Goal: Task Accomplishment & Management: Use online tool/utility

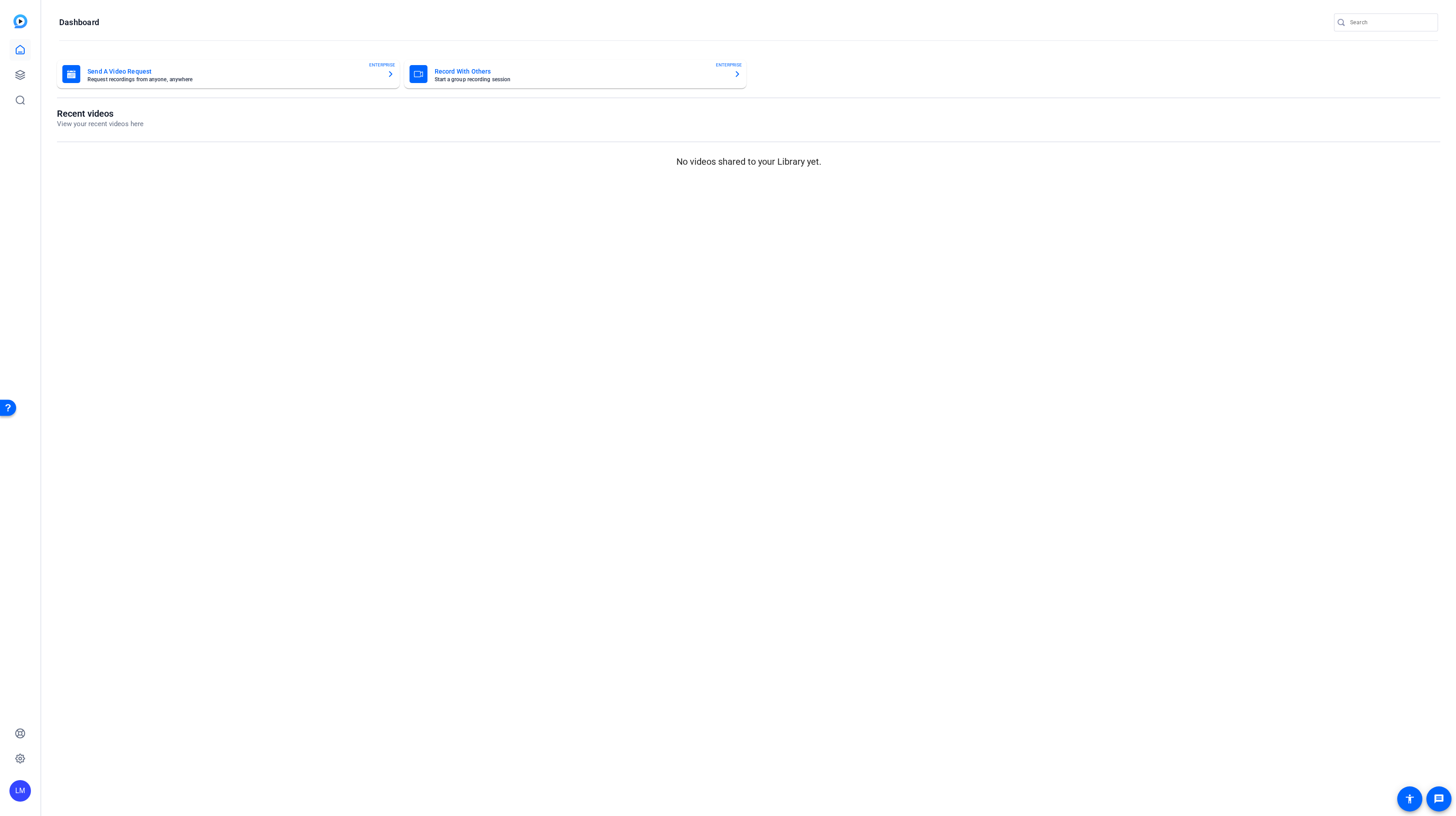
click at [1386, 20] on input "Search" at bounding box center [1390, 22] width 81 height 11
paste input "2408-62815-CS"
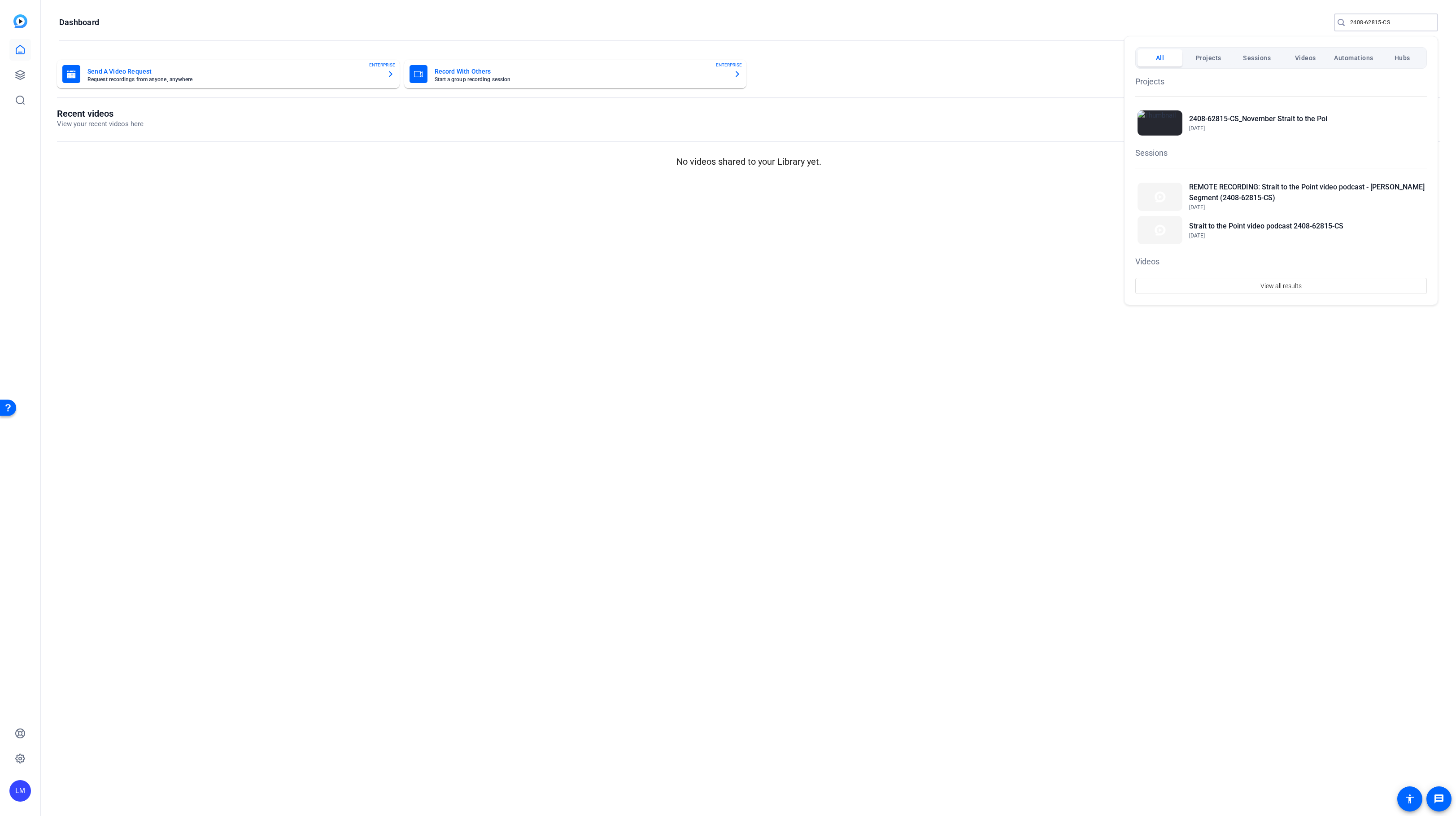
type input "2408-62815-CS"
click at [1263, 115] on h2 "2408-62815-CS_November Strait to the Poi" at bounding box center [1257, 118] width 138 height 11
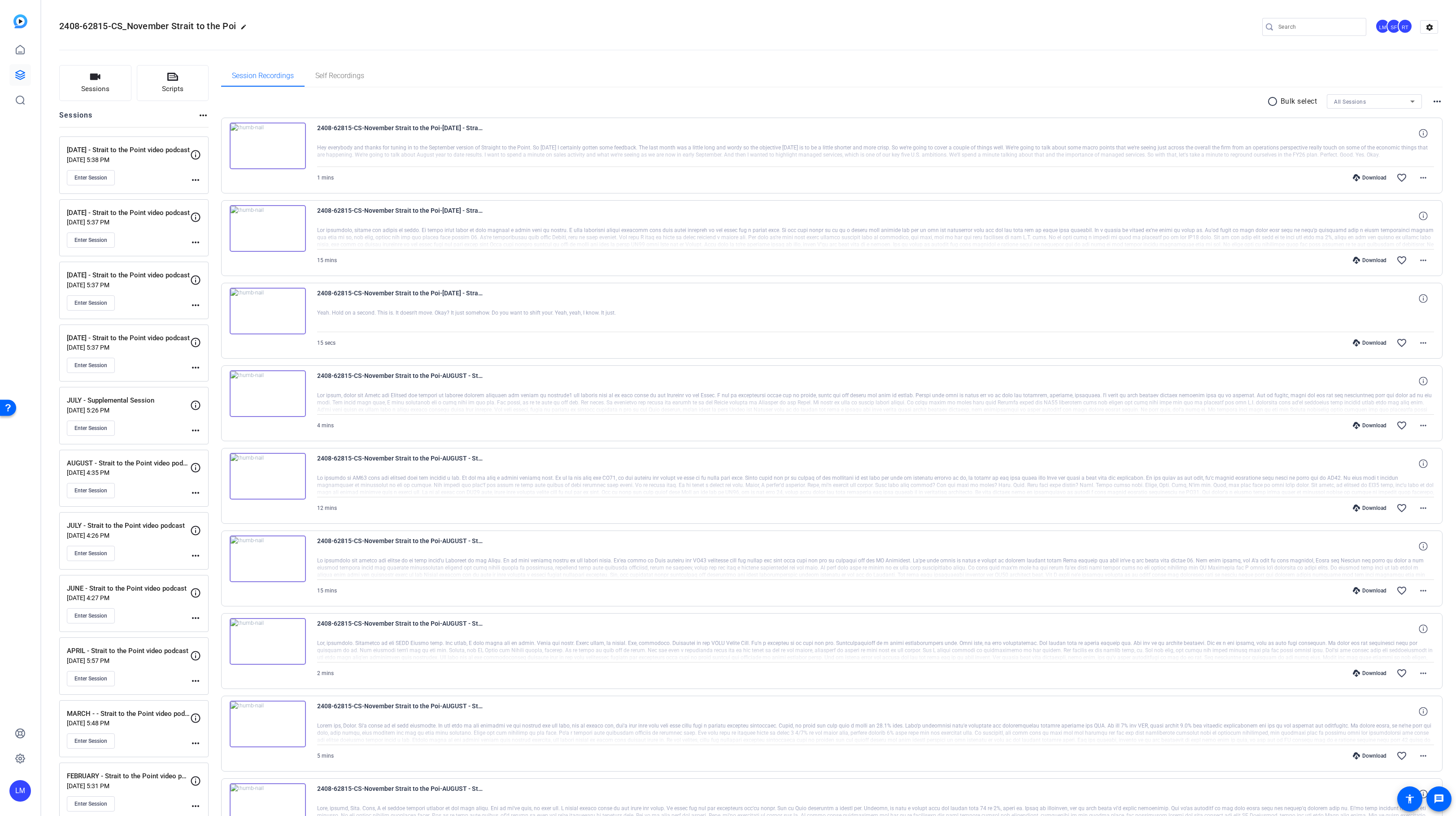
click at [195, 302] on mat-icon "more_horiz" at bounding box center [195, 305] width 11 height 11
click at [204, 317] on span "Edit Session" at bounding box center [218, 318] width 41 height 11
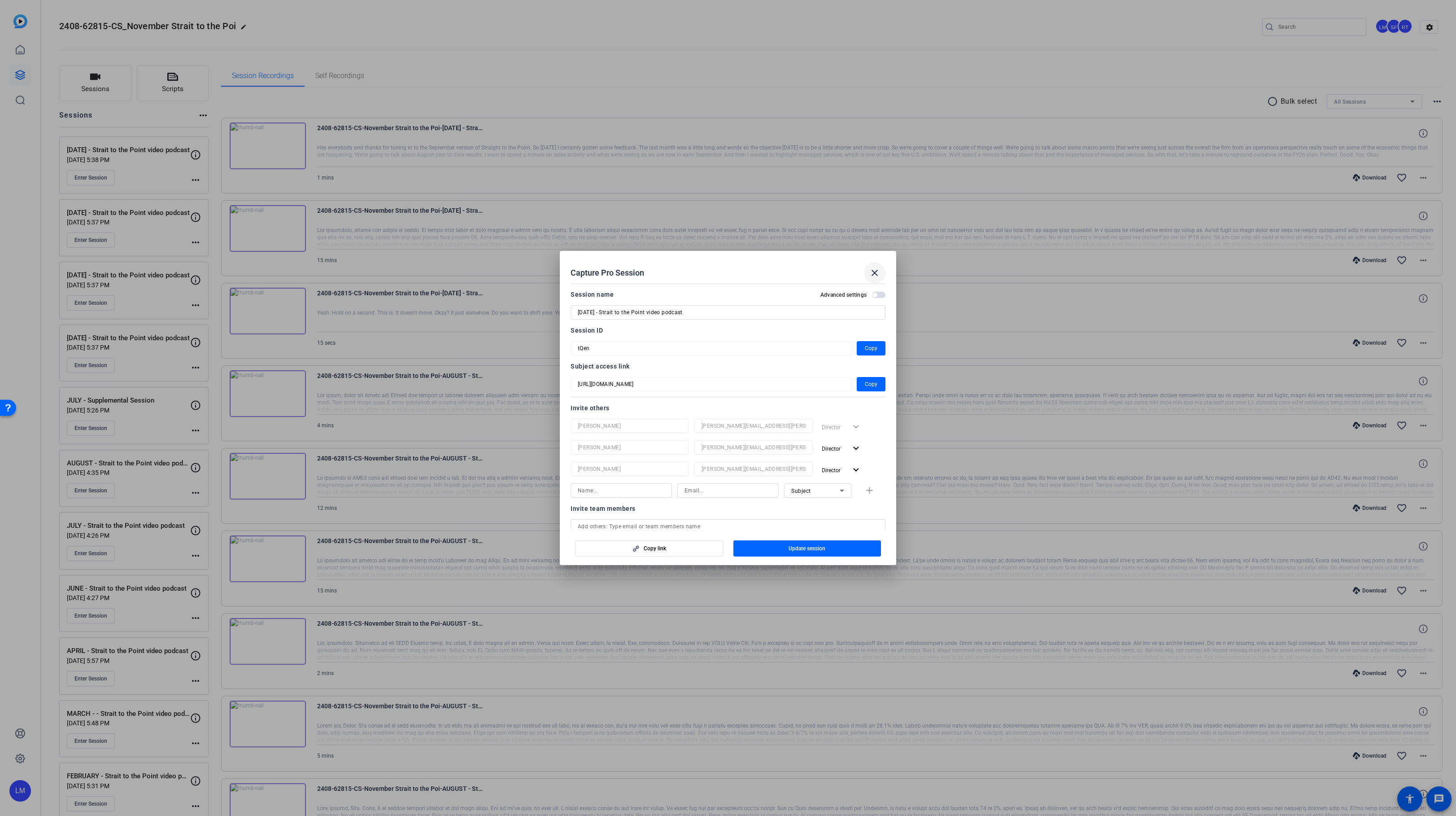
click at [872, 272] on mat-icon "close" at bounding box center [874, 272] width 11 height 11
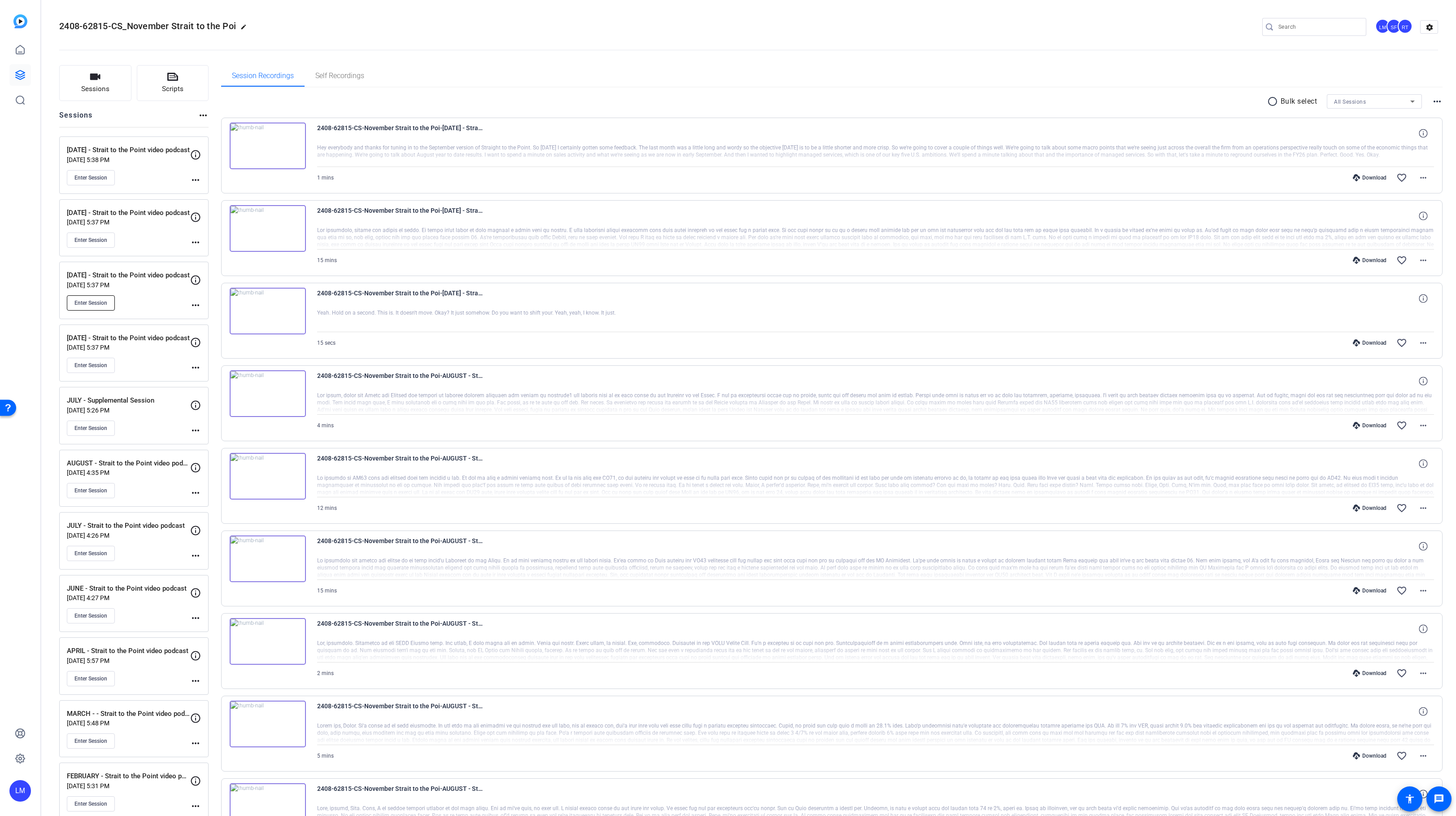
click at [87, 308] on button "Enter Session" at bounding box center [91, 302] width 48 height 15
click at [191, 305] on mat-icon "more_horiz" at bounding box center [195, 305] width 11 height 11
click at [208, 320] on span "Edit Session" at bounding box center [218, 318] width 41 height 11
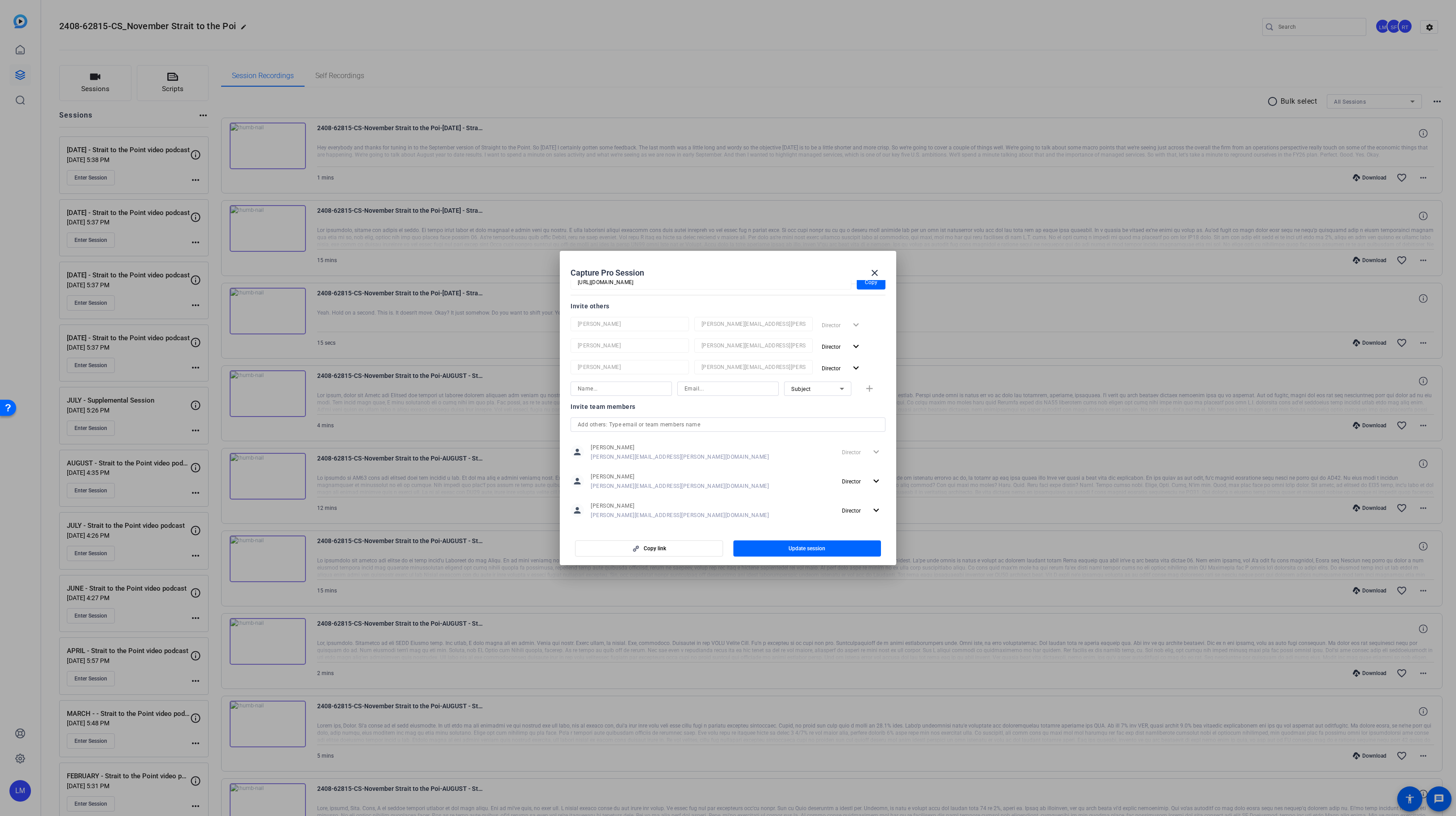
scroll to position [107, 0]
click at [665, 419] on input "text" at bounding box center [728, 420] width 301 height 11
type input "chr"
click at [629, 450] on span "Christian Ilanos" at bounding box center [643, 452] width 102 height 7
click at [801, 549] on span "Update session" at bounding box center [807, 549] width 37 height 7
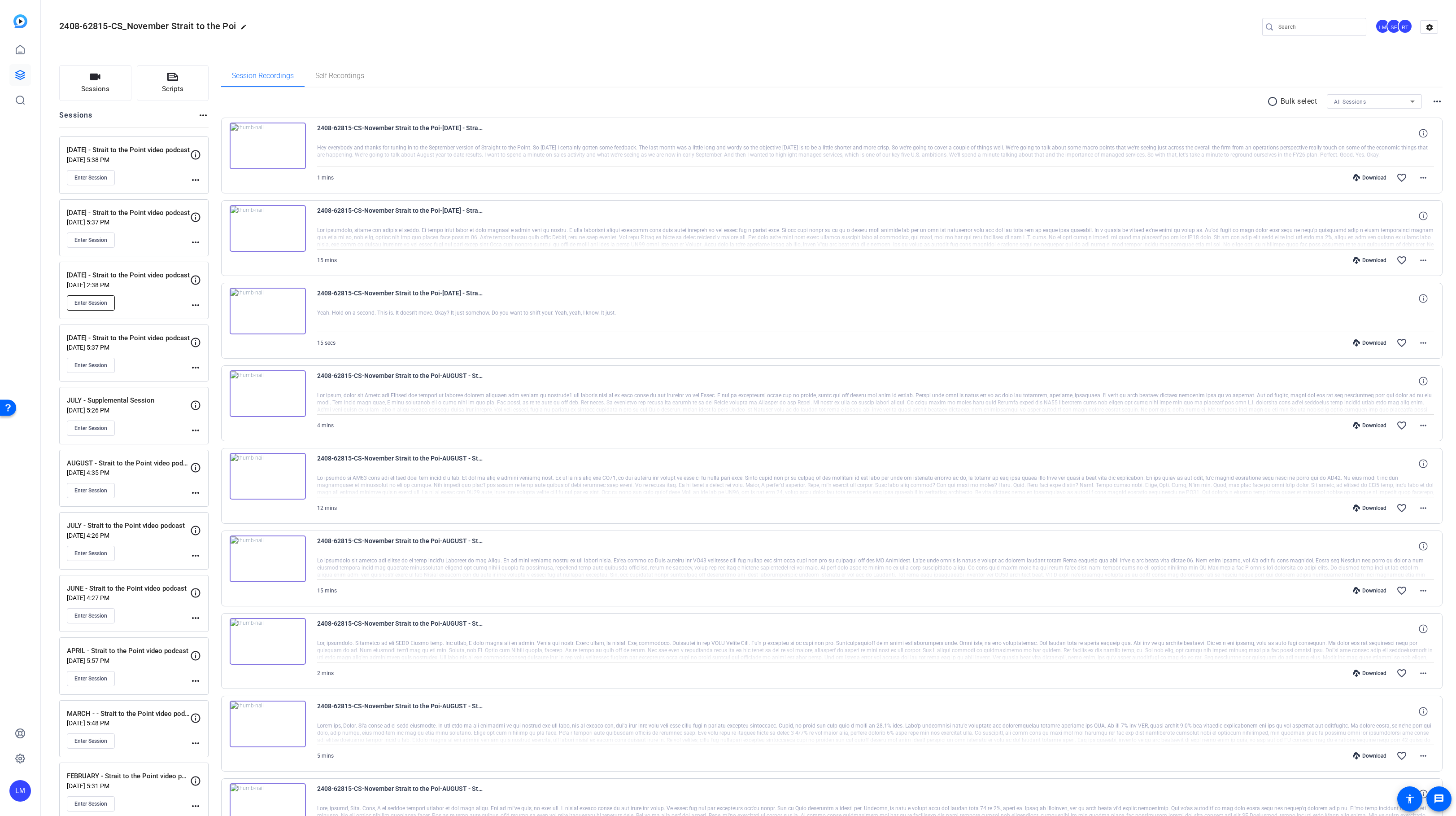
click at [92, 302] on span "Enter Session" at bounding box center [91, 303] width 33 height 7
click at [143, 367] on div "Enter Session" at bounding box center [129, 365] width 123 height 15
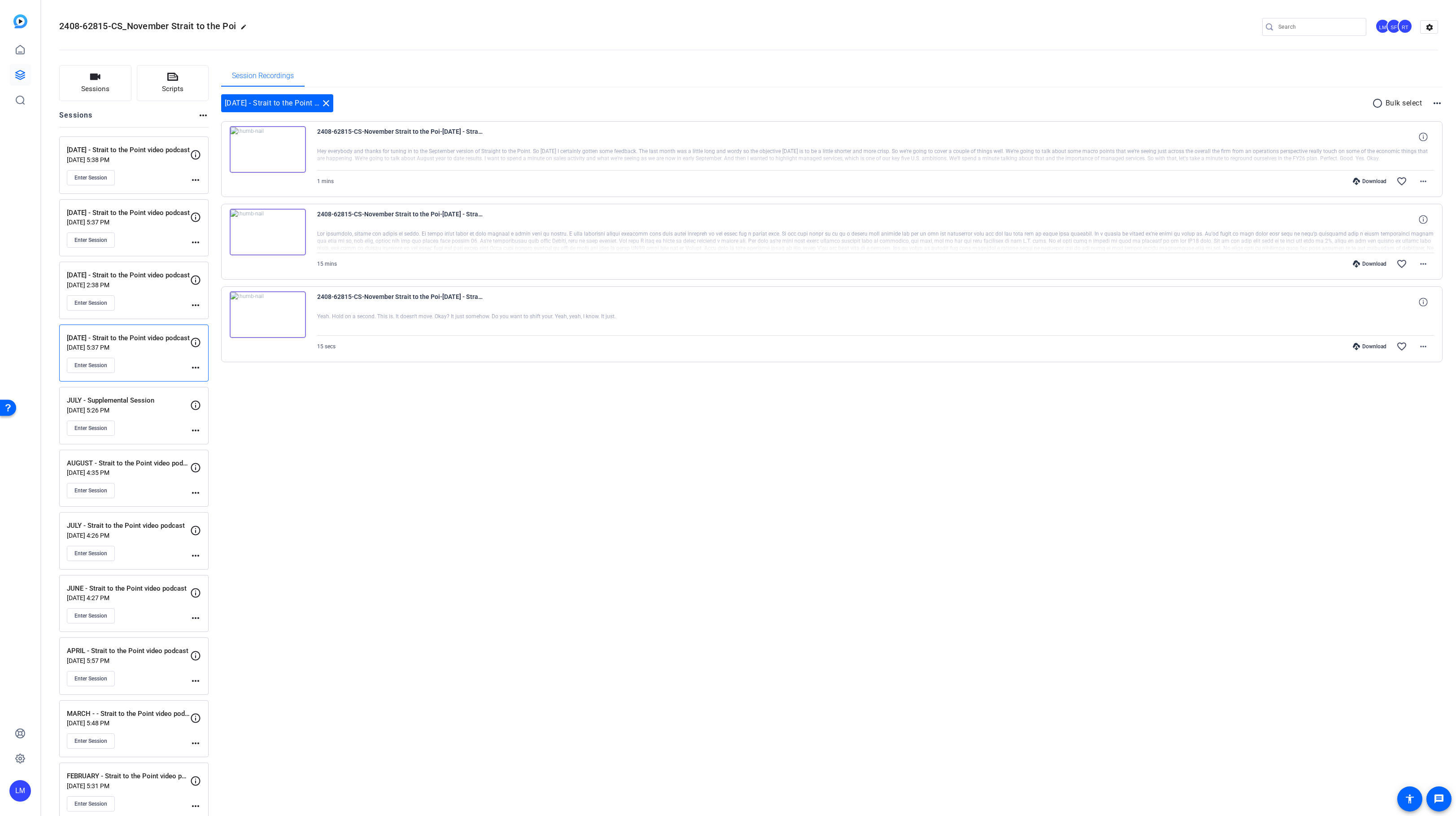
click at [152, 425] on div "Enter Session" at bounding box center [129, 428] width 123 height 15
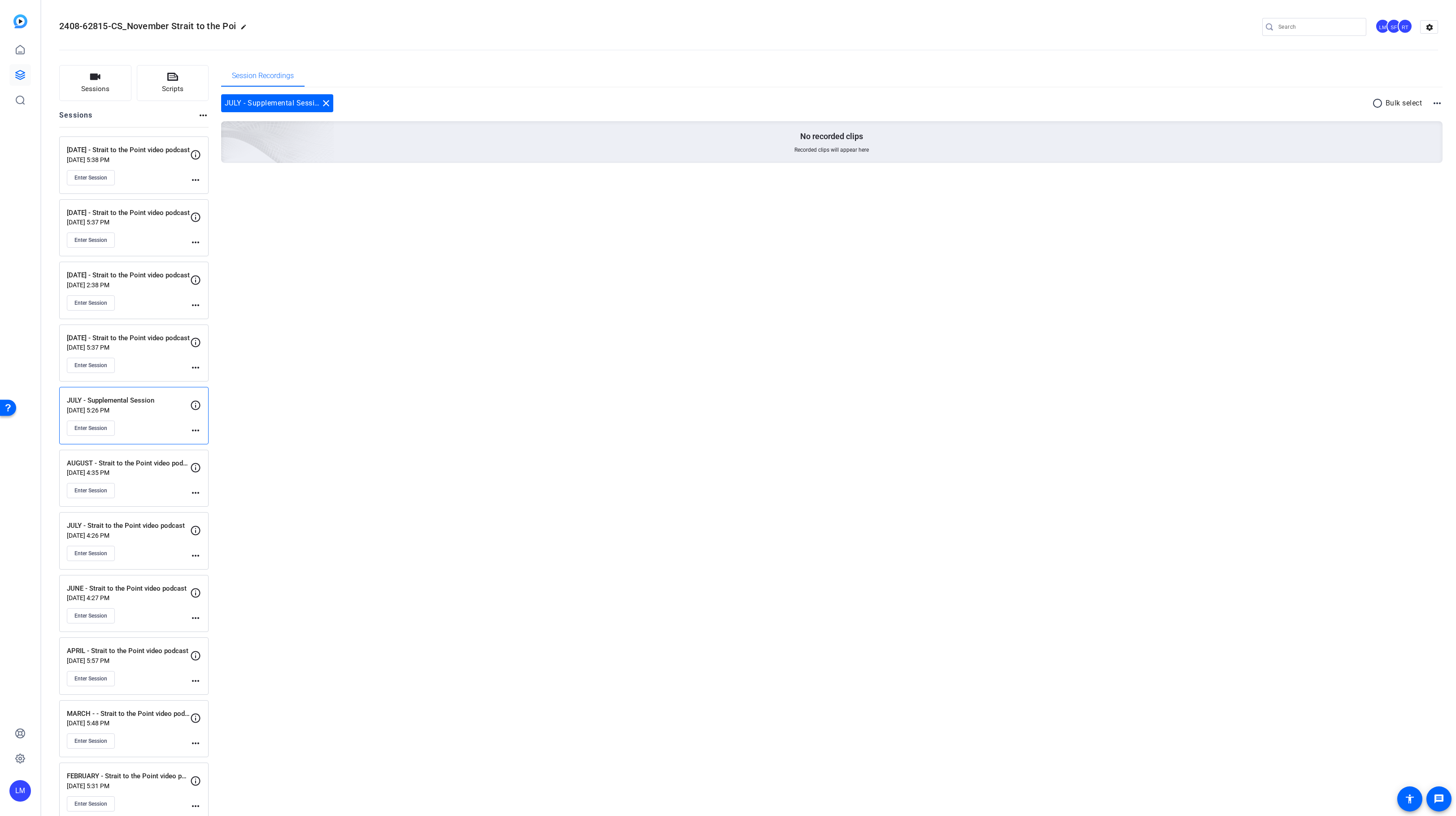
click at [138, 486] on div "Enter Session" at bounding box center [129, 490] width 123 height 15
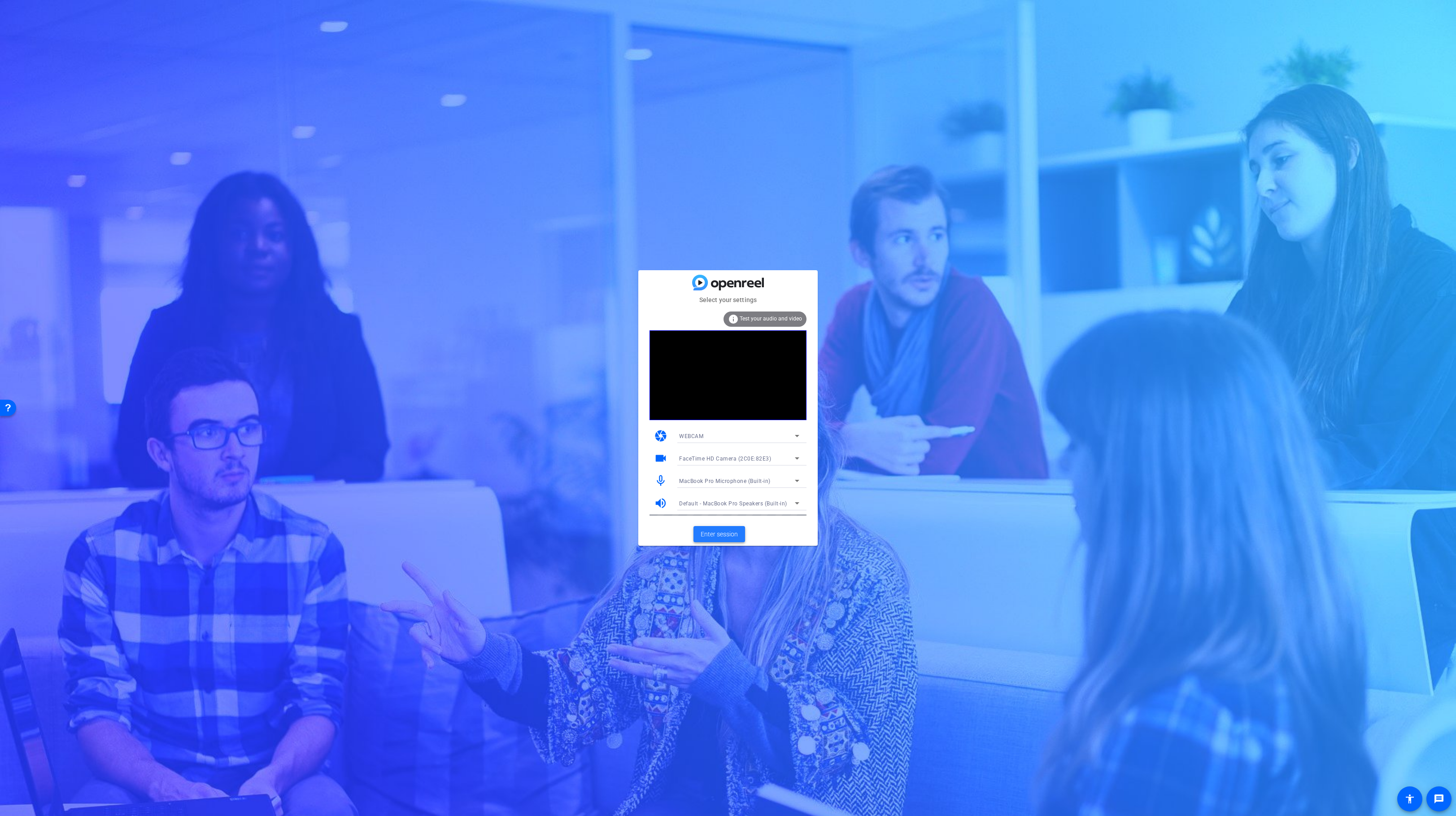
click at [717, 534] on span "Enter session" at bounding box center [719, 534] width 37 height 9
click at [724, 535] on span "Enter session" at bounding box center [719, 534] width 37 height 9
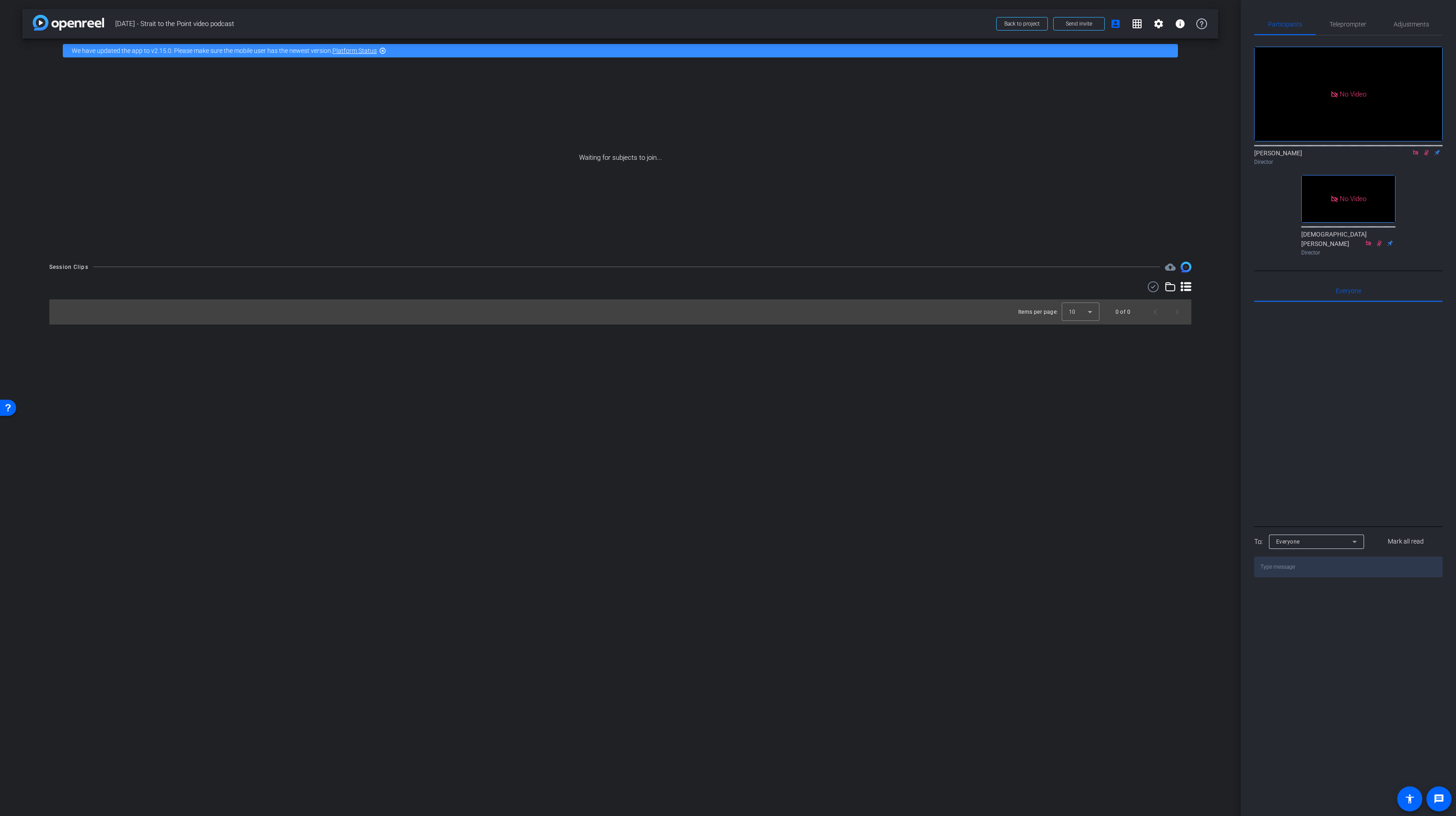
click at [1425, 156] on icon at bounding box center [1426, 153] width 5 height 6
click at [1426, 156] on icon at bounding box center [1426, 153] width 4 height 6
click at [1427, 156] on icon at bounding box center [1426, 153] width 7 height 7
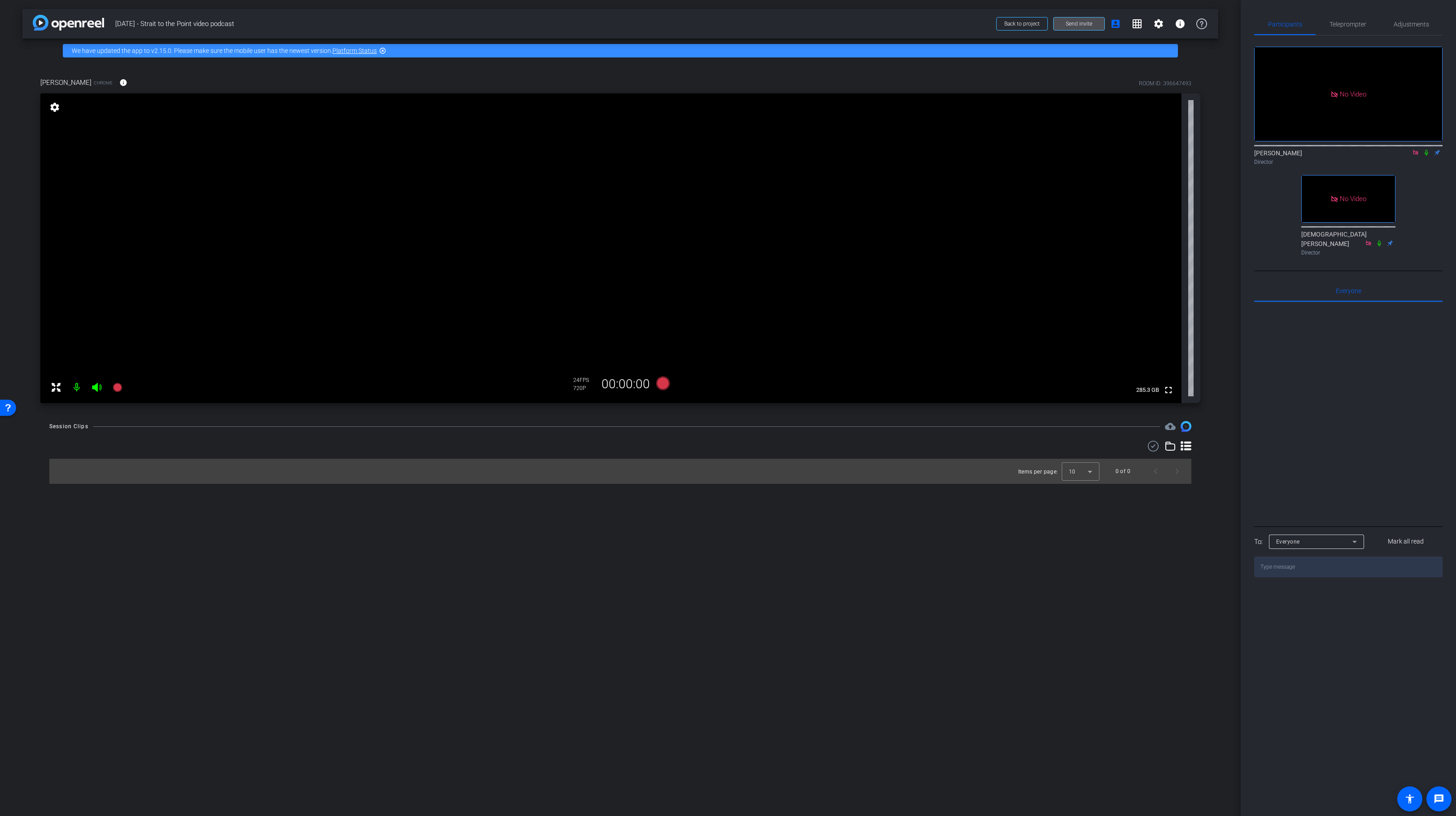
click at [1074, 23] on span "Send invite" at bounding box center [1078, 24] width 26 height 7
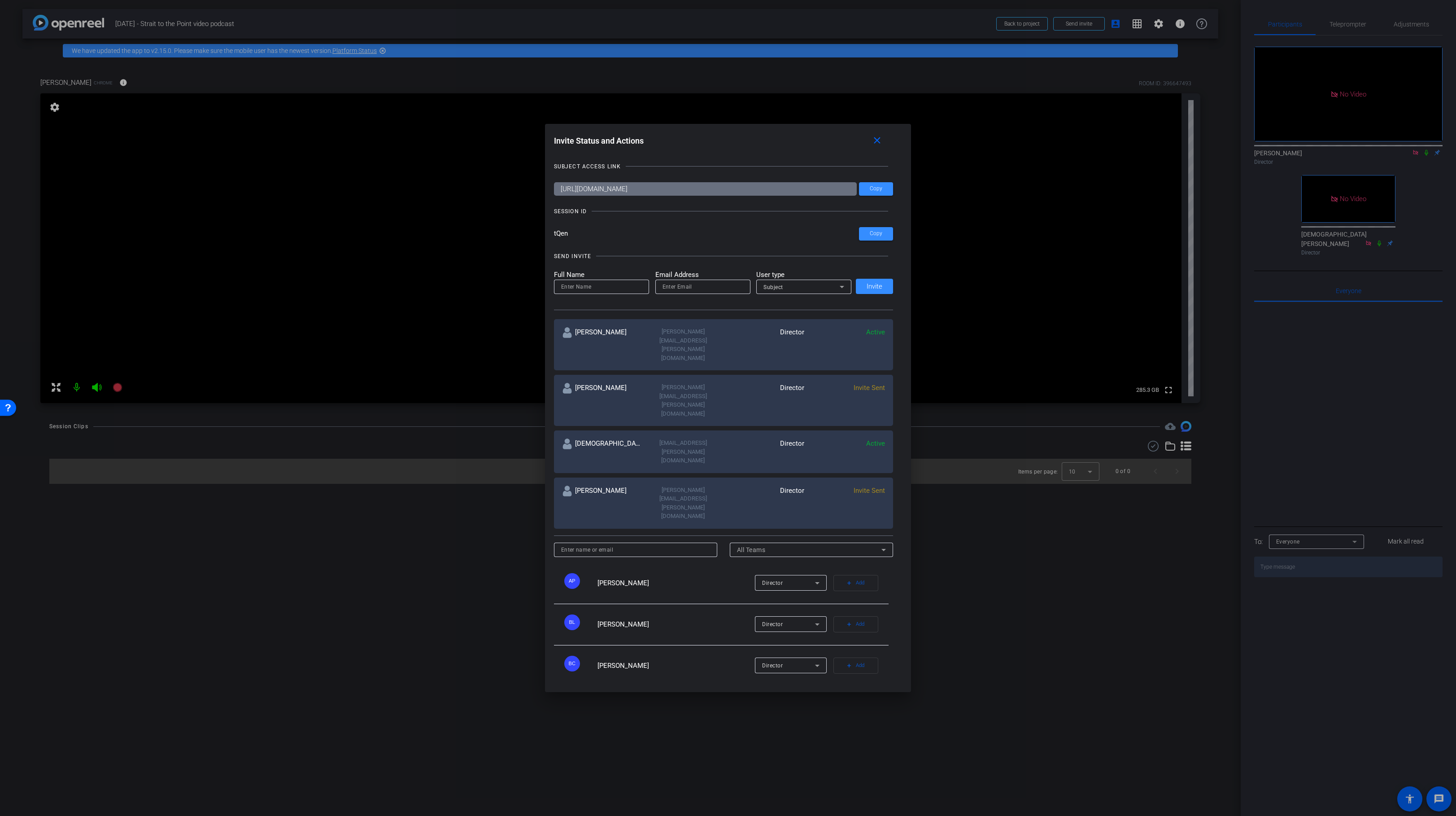
click at [435, 638] on div at bounding box center [728, 408] width 1456 height 816
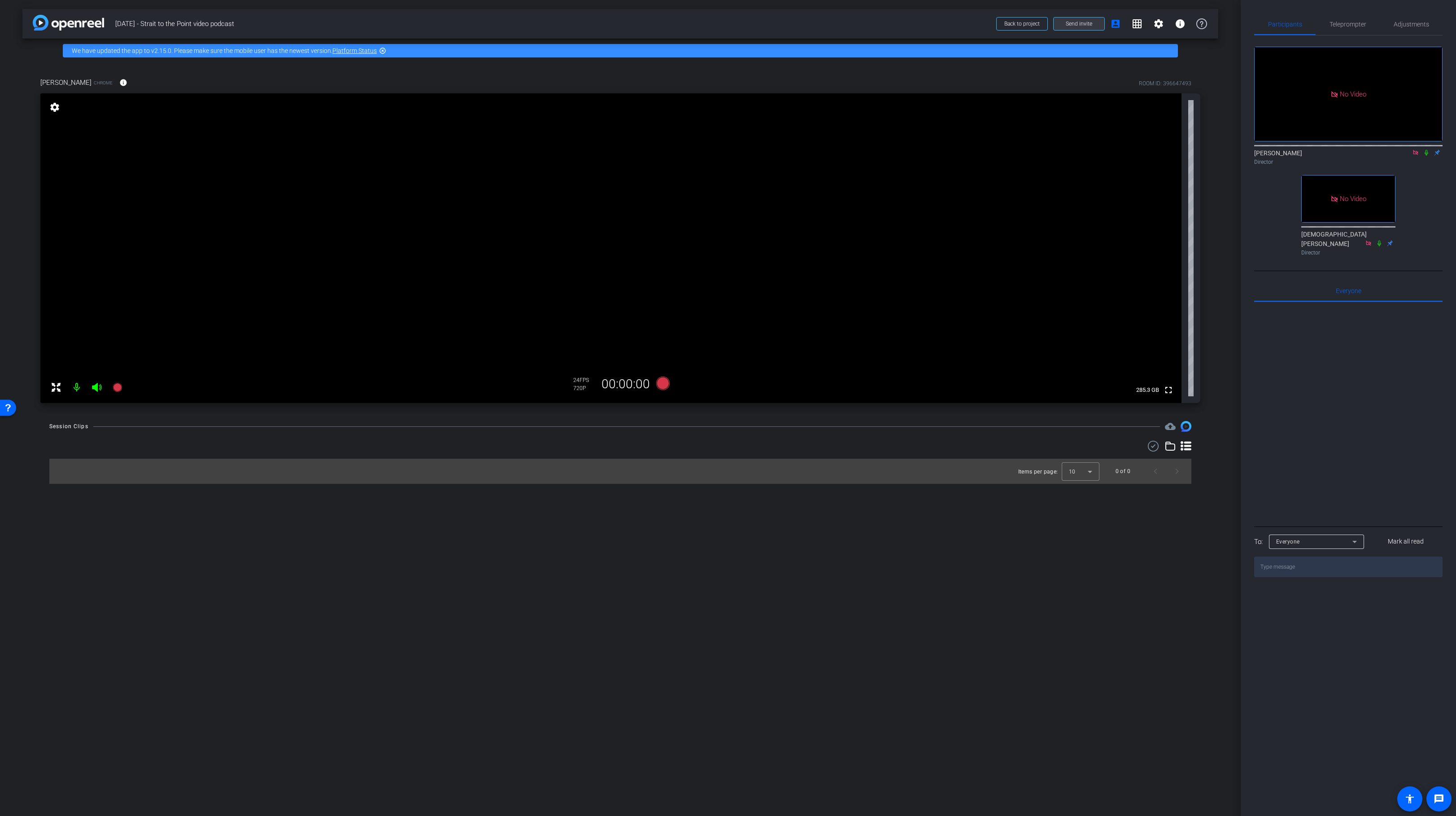
click at [1073, 23] on span "Send invite" at bounding box center [1078, 24] width 26 height 7
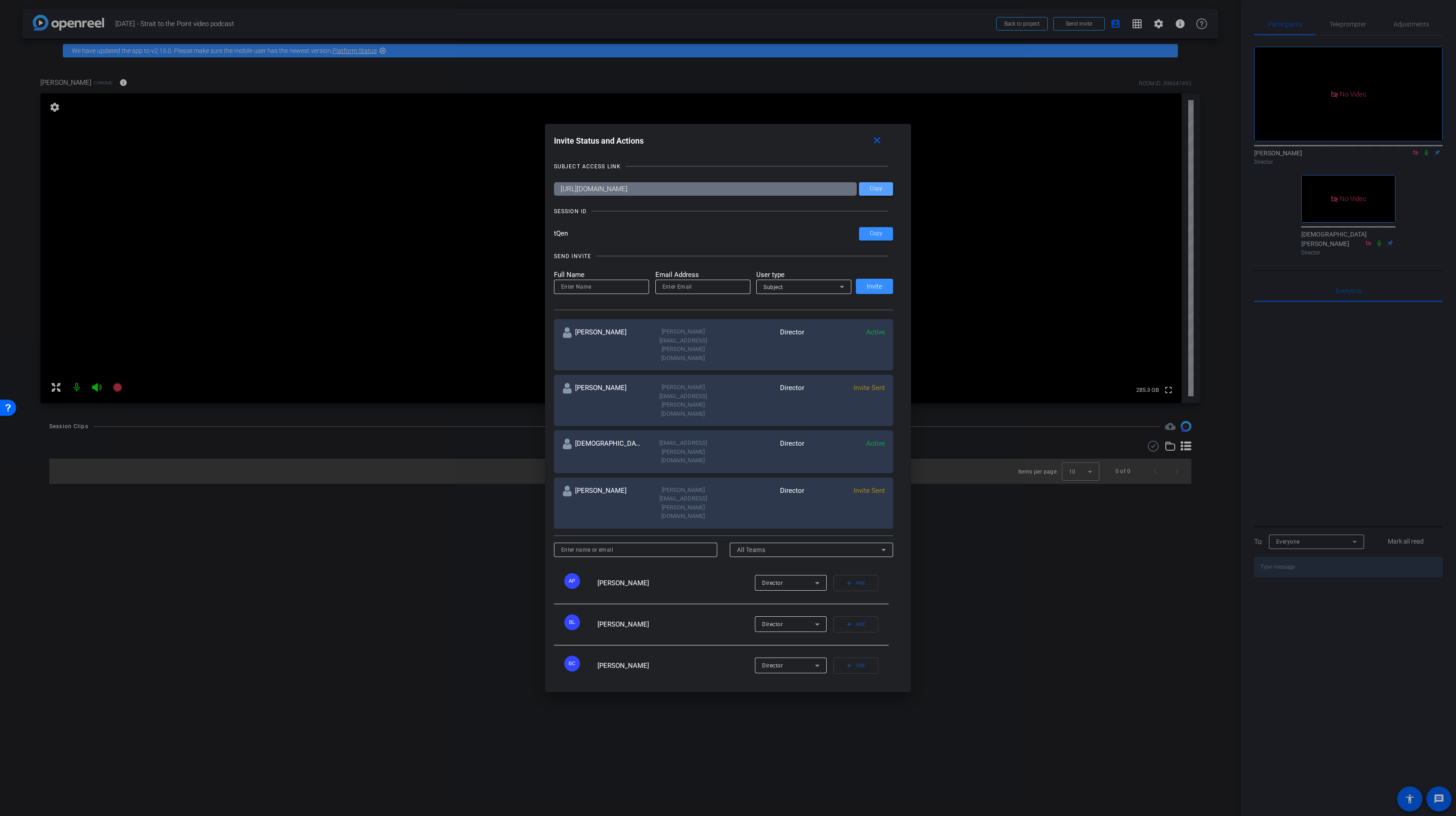
click at [878, 192] on span "Copy" at bounding box center [875, 188] width 12 height 7
click at [876, 146] on mat-icon "close" at bounding box center [876, 140] width 11 height 11
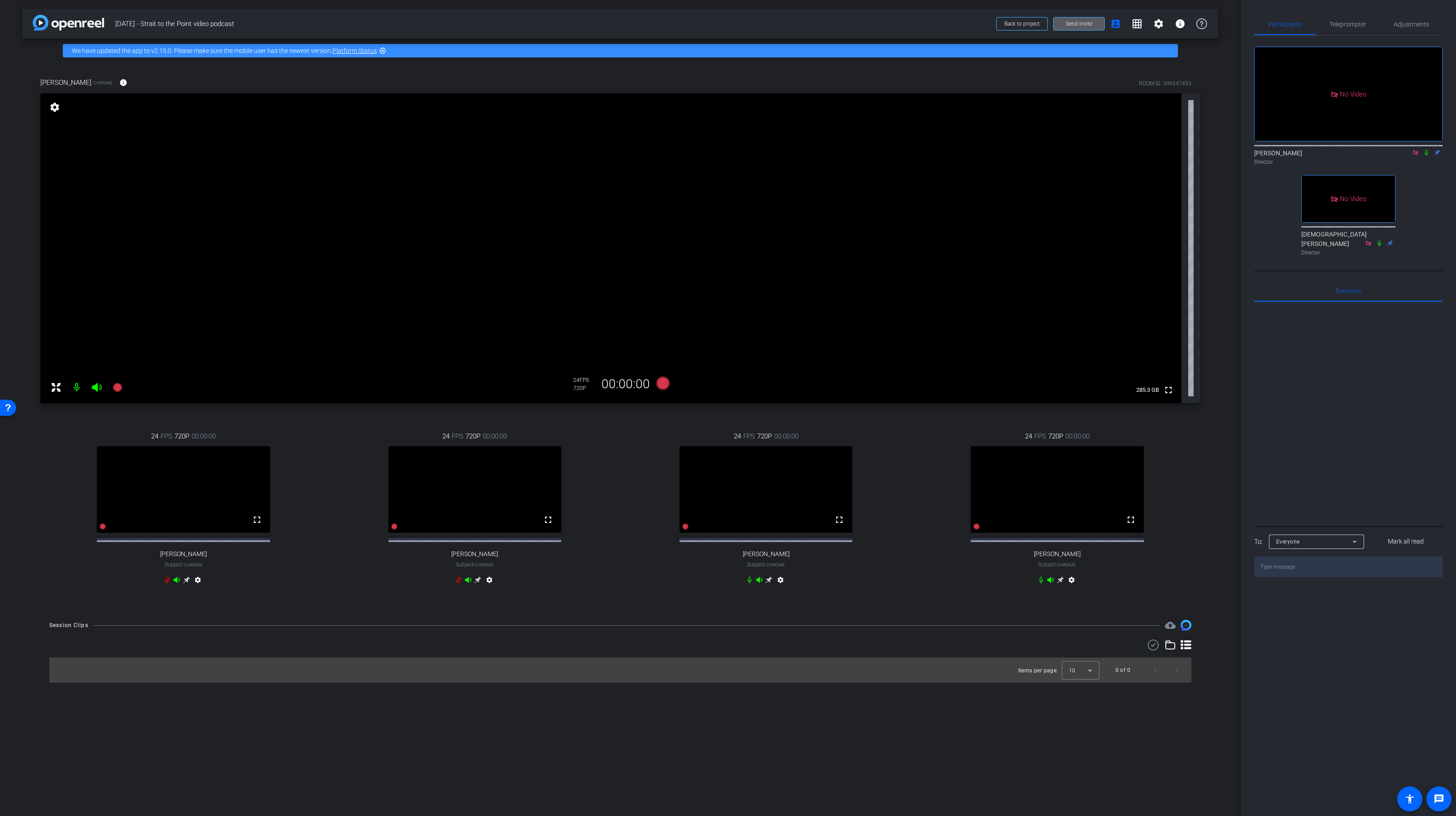
click at [1072, 587] on mat-icon "settings" at bounding box center [1071, 582] width 11 height 11
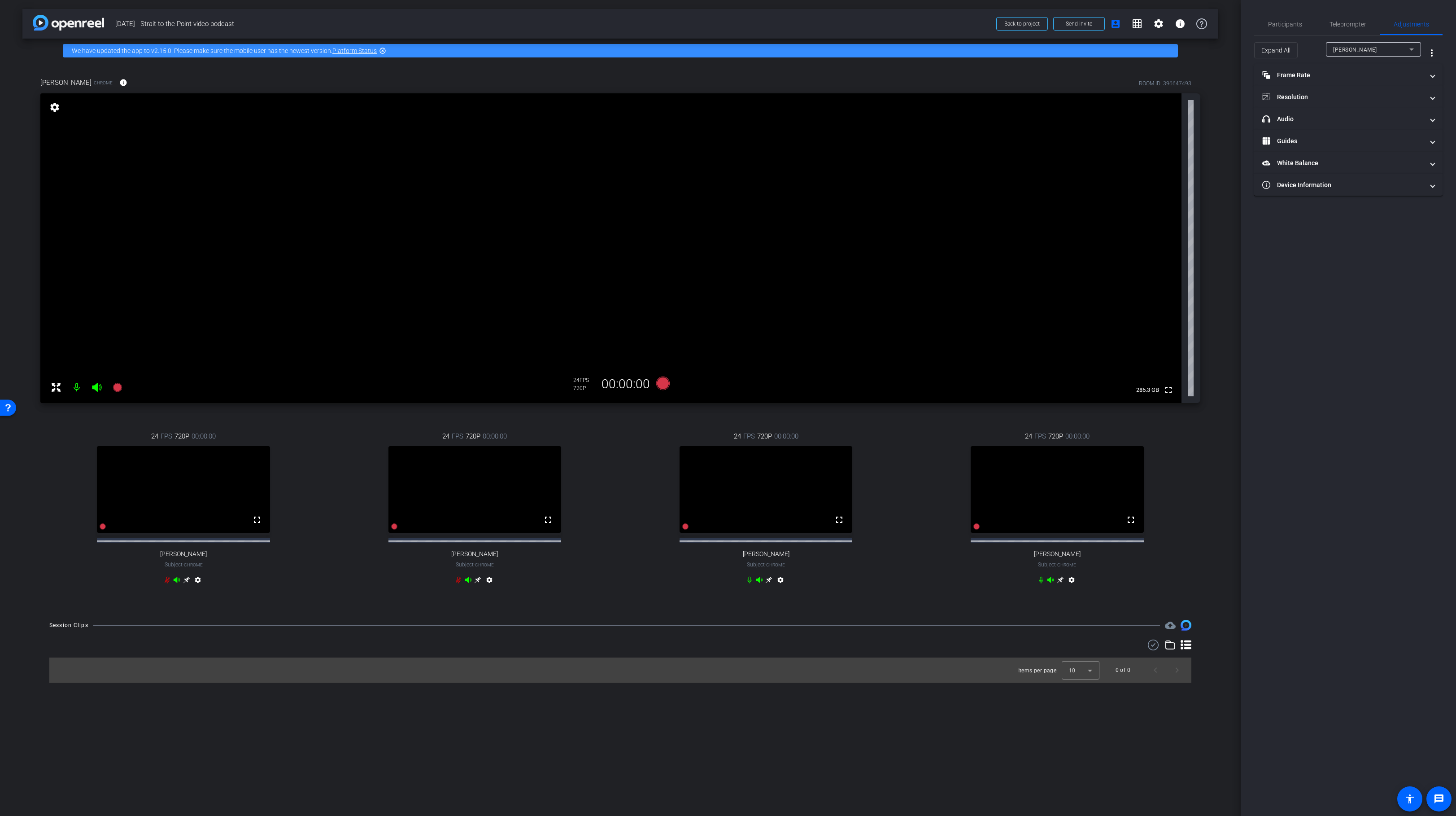
click at [1059, 583] on icon at bounding box center [1060, 580] width 7 height 7
click at [1357, 80] on mat-panel-title "Frame Rate Frame Rate" at bounding box center [1342, 75] width 161 height 9
click at [1385, 101] on div "30" at bounding box center [1384, 101] width 24 height 15
click at [1376, 131] on mat-panel-title "Resolution" at bounding box center [1342, 135] width 161 height 9
click at [1360, 159] on div "1080" at bounding box center [1356, 161] width 34 height 15
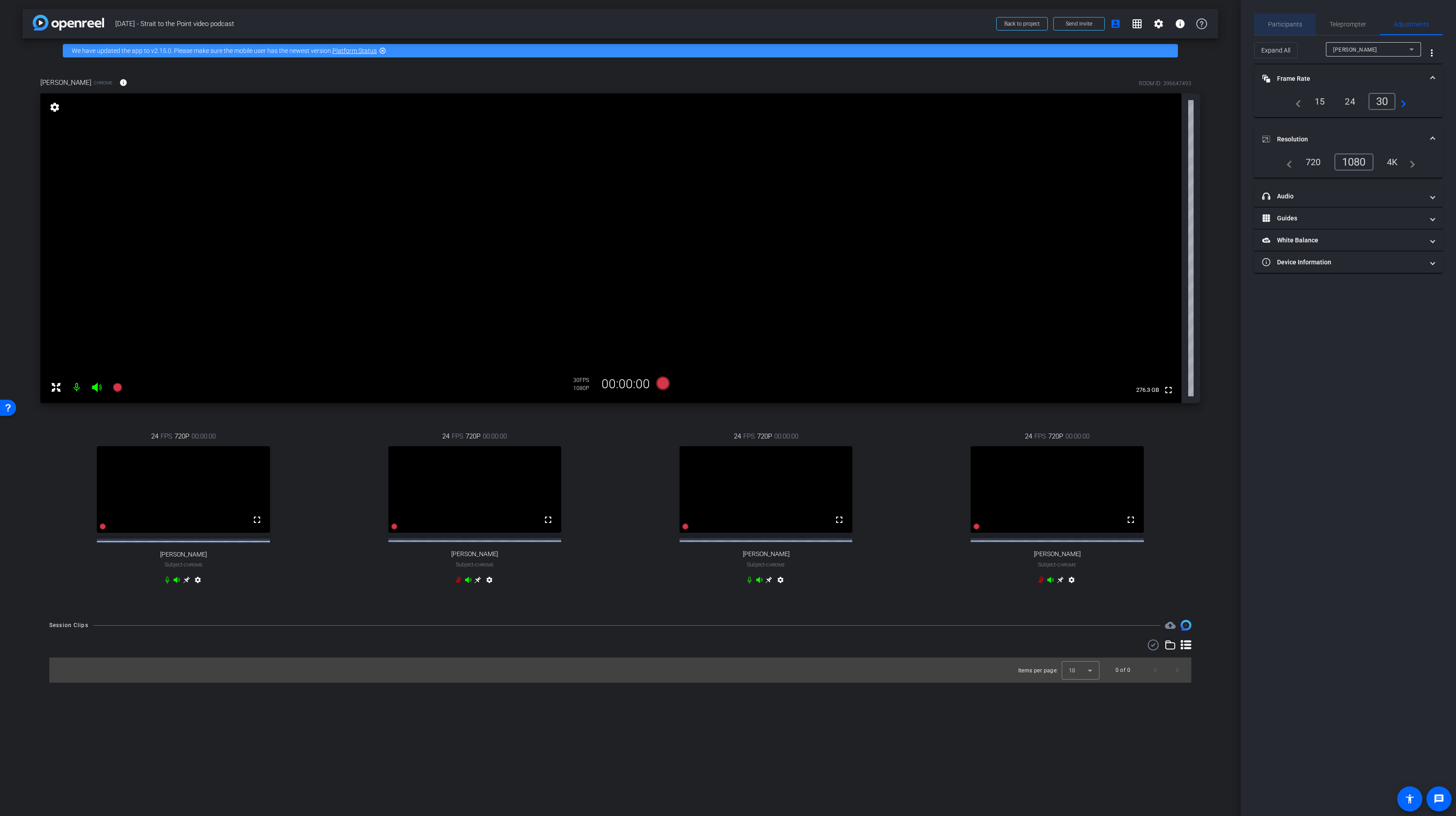
click at [1279, 26] on span "Participants" at bounding box center [1284, 24] width 34 height 7
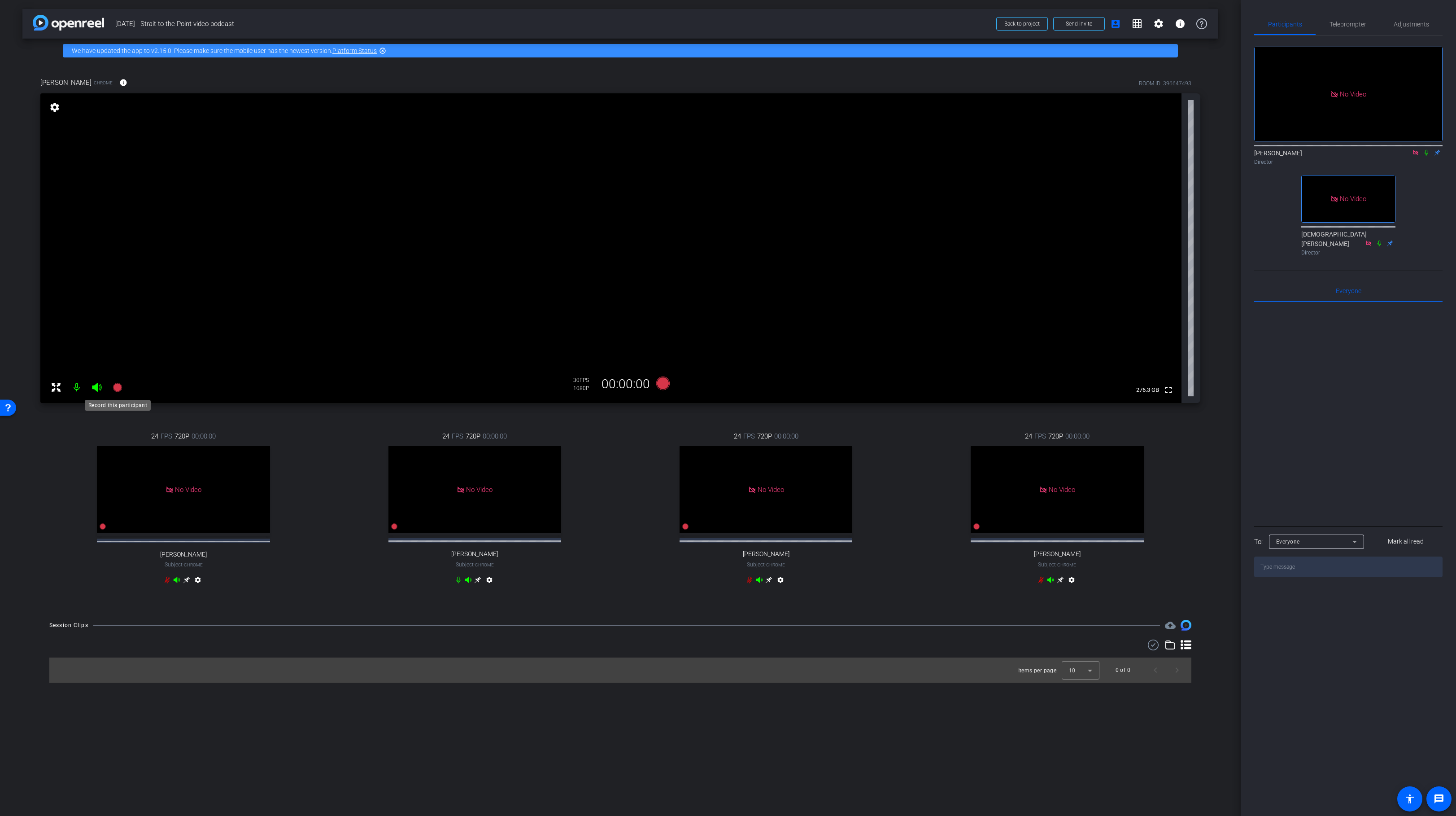
click at [117, 386] on icon at bounding box center [117, 387] width 9 height 9
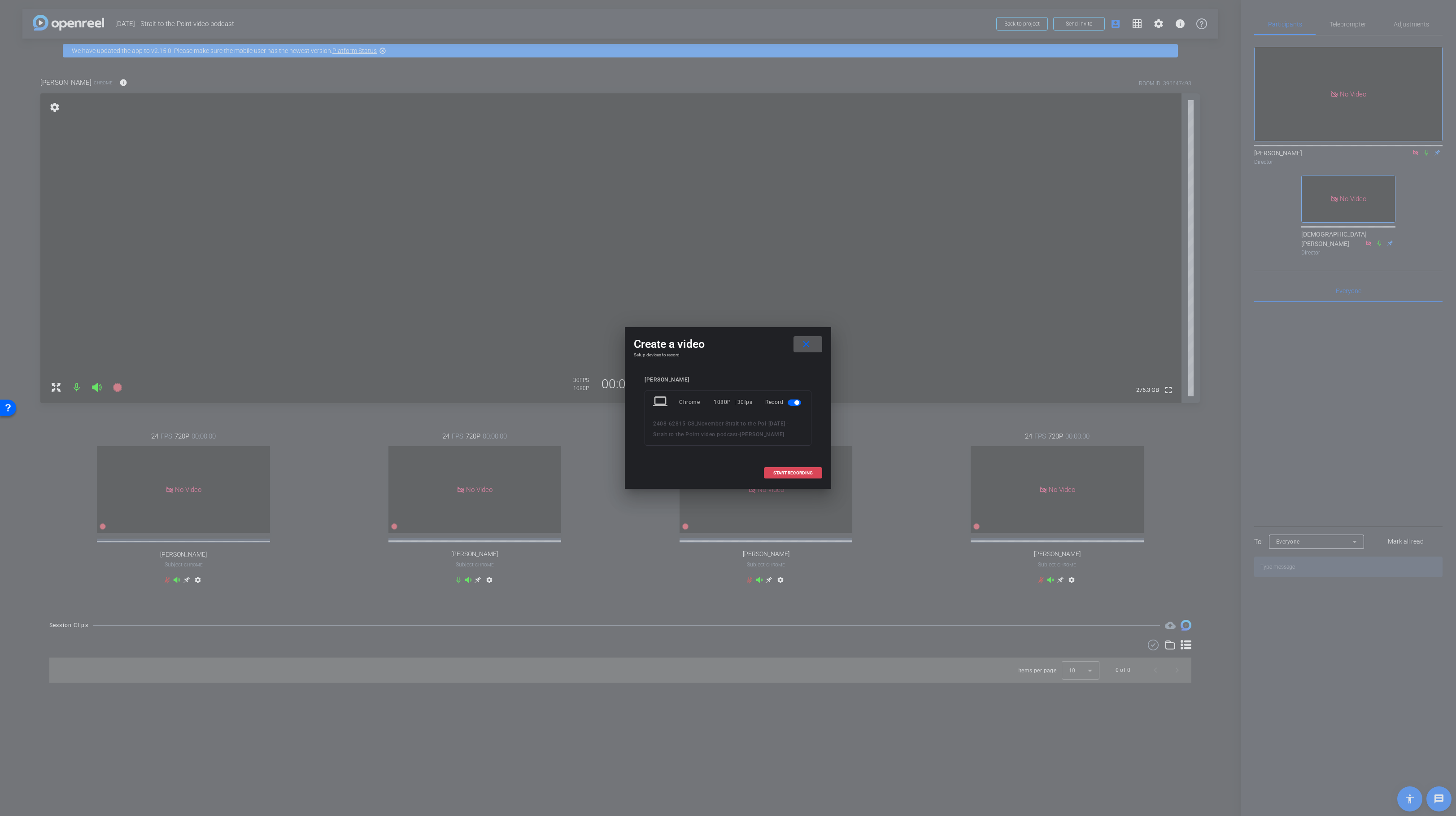
click at [781, 470] on span "START RECORDING" at bounding box center [793, 473] width 39 height 4
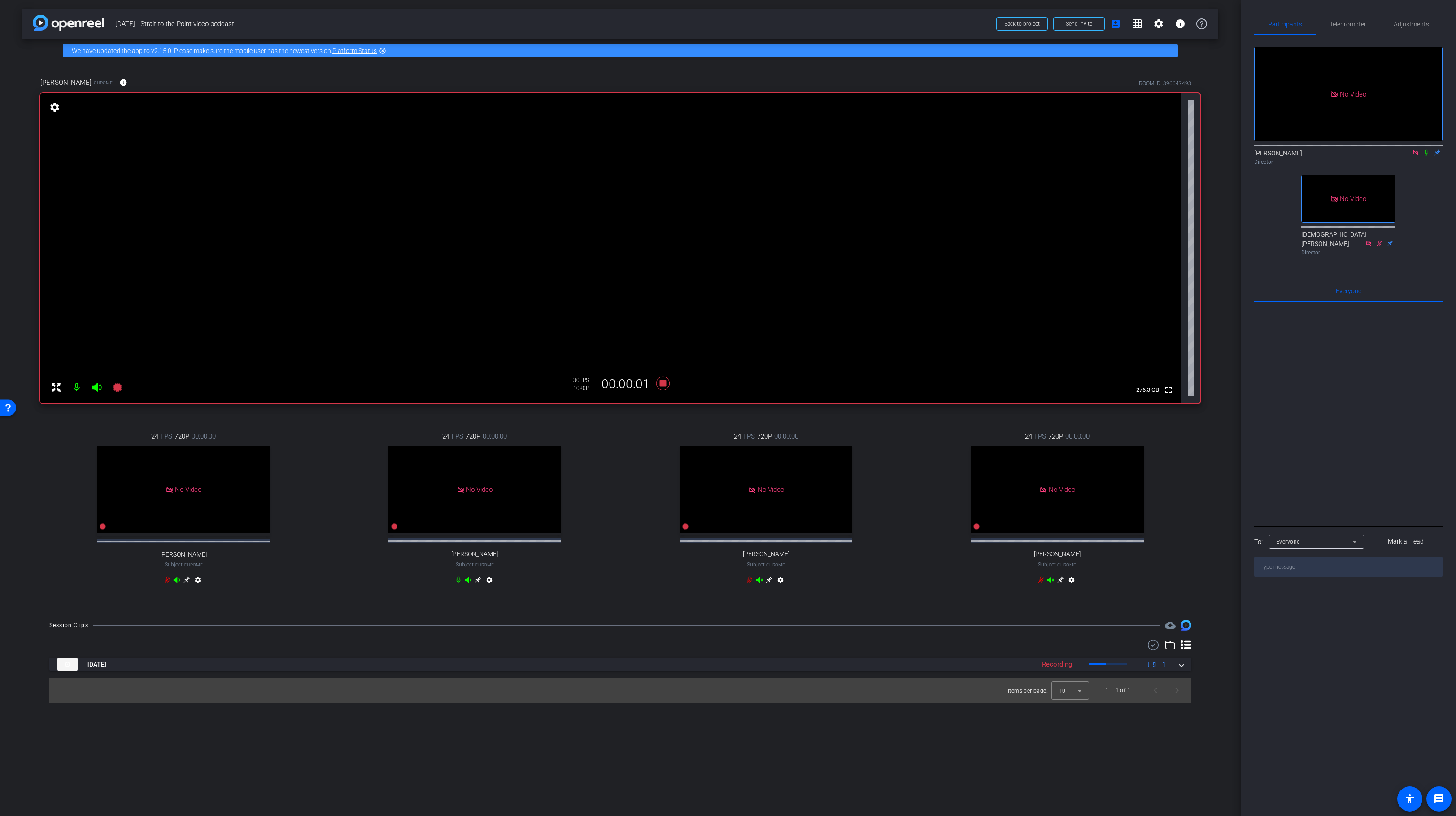
click at [1424, 150] on icon at bounding box center [1426, 153] width 7 height 7
click at [1425, 150] on icon at bounding box center [1426, 153] width 7 height 7
click at [1426, 150] on icon at bounding box center [1426, 153] width 7 height 7
click at [457, 583] on icon at bounding box center [459, 580] width 7 height 7
click at [457, 583] on icon at bounding box center [459, 579] width 4 height 7
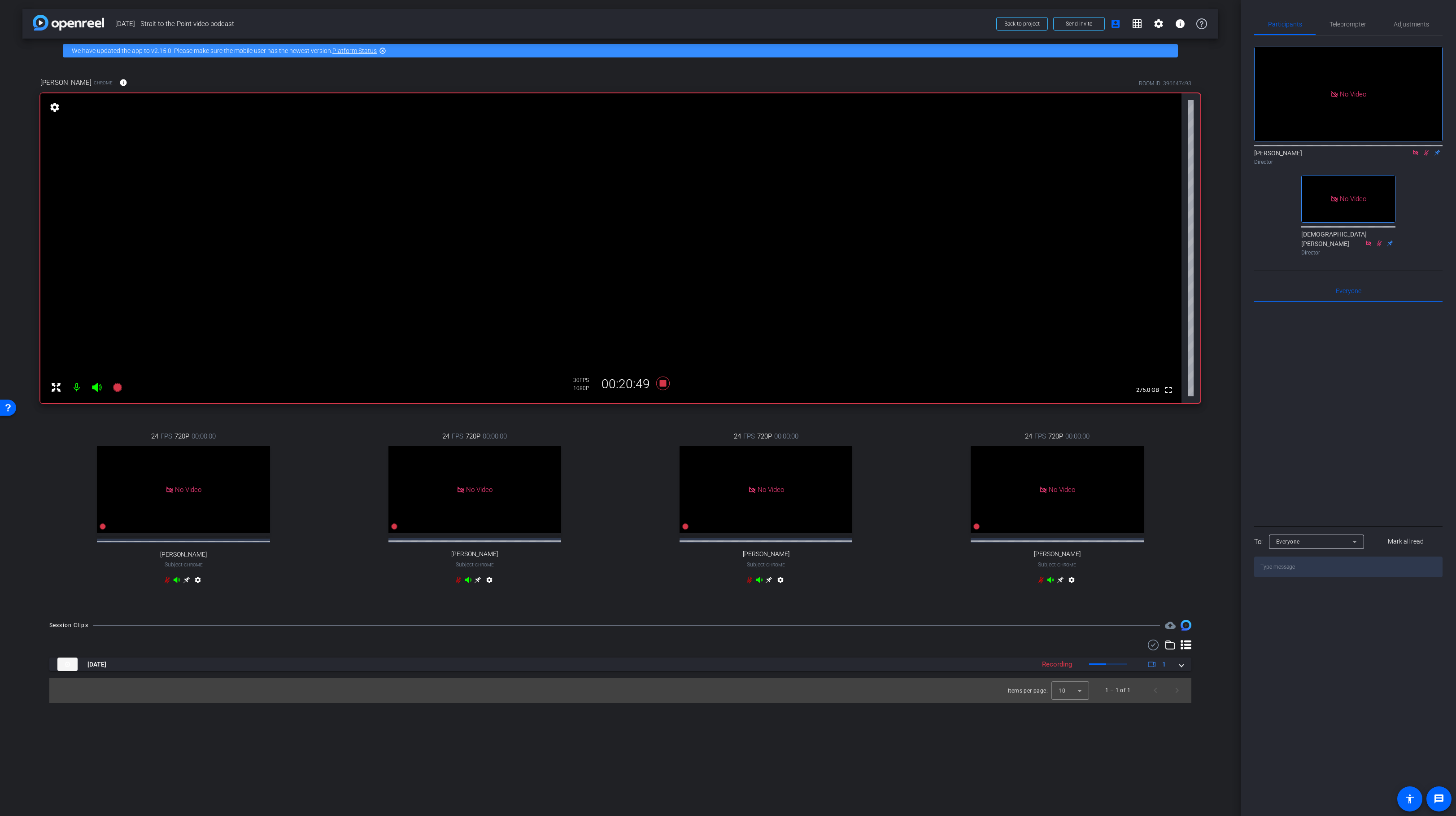
click at [1424, 148] on div "Lalo Moreno Director" at bounding box center [1348, 157] width 188 height 18
click at [1427, 150] on icon at bounding box center [1426, 153] width 7 height 7
click at [660, 384] on icon at bounding box center [663, 383] width 13 height 13
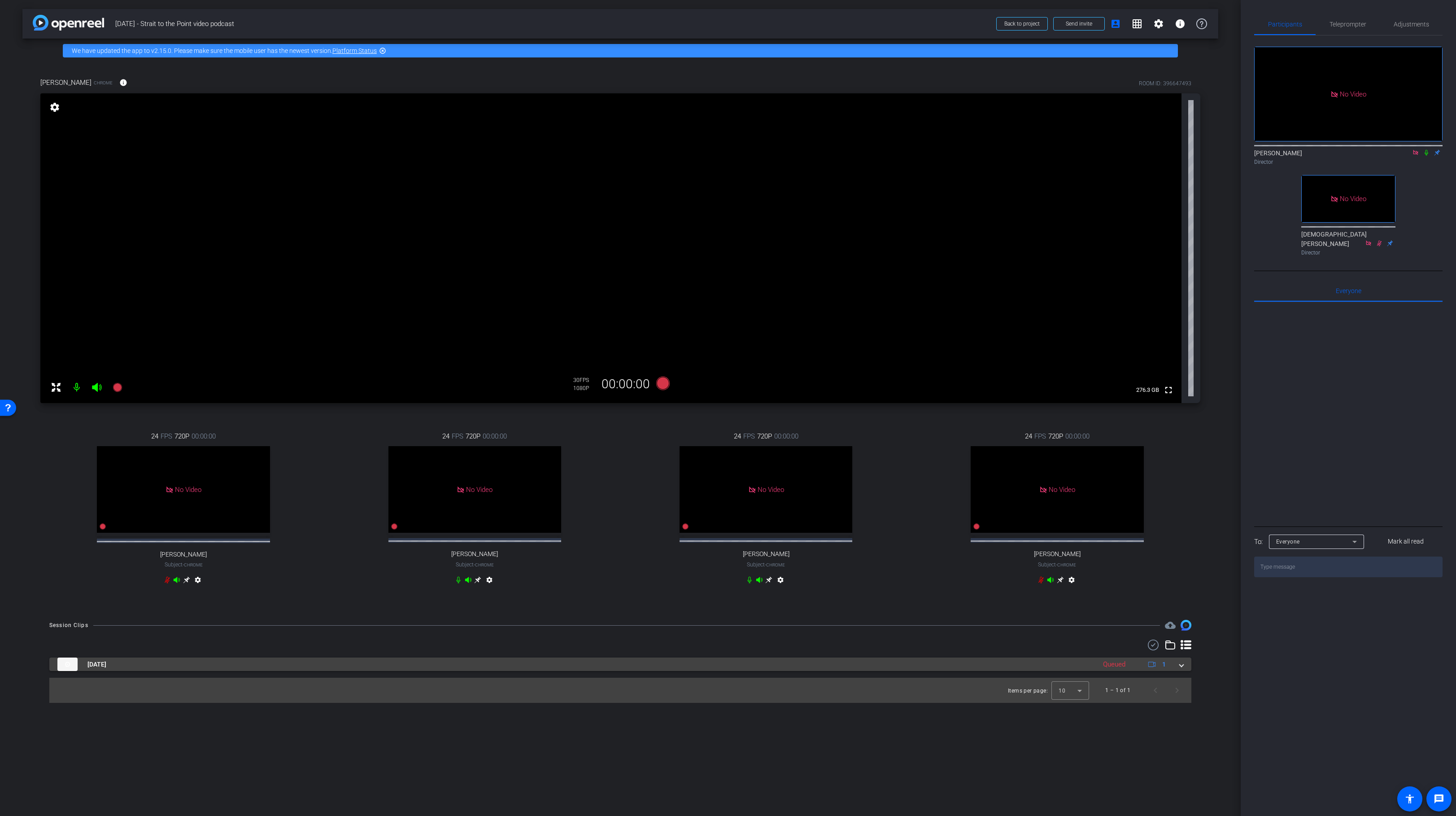
click at [1177, 671] on div "Oct 13, 2025 Queued 1" at bounding box center [618, 664] width 1122 height 13
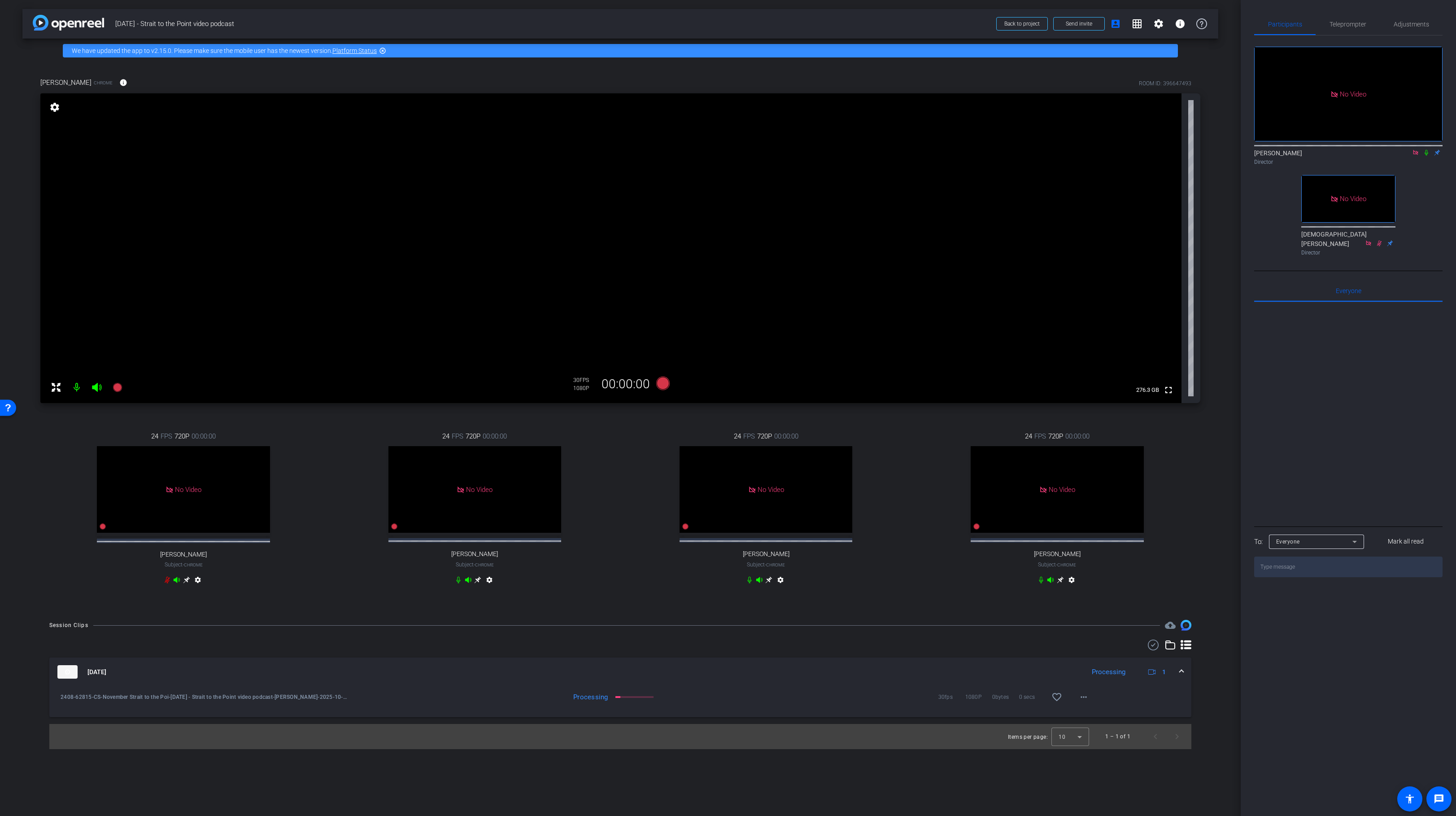
click at [54, 104] on mat-icon "settings" at bounding box center [54, 107] width 12 height 11
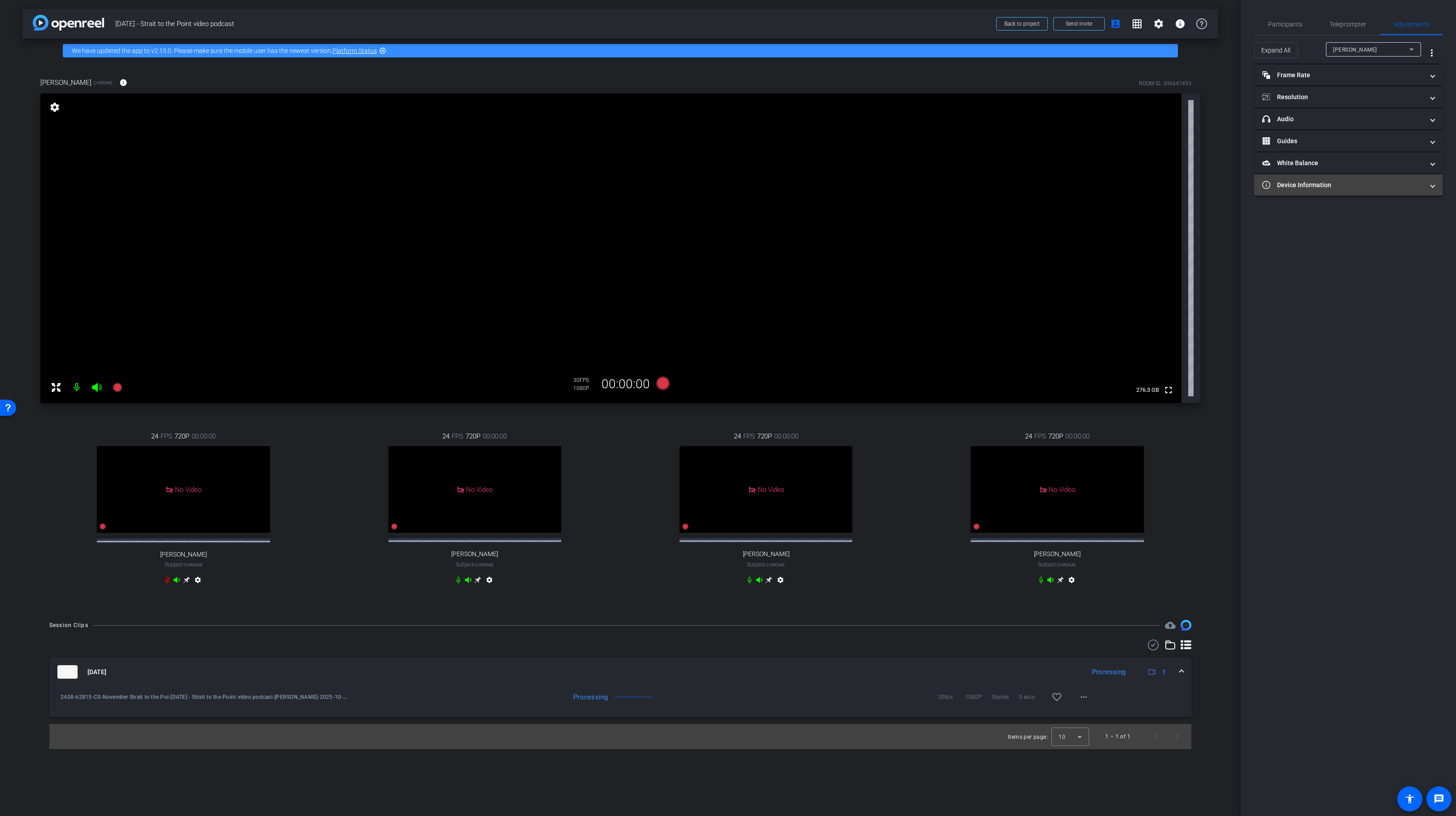
click at [1379, 187] on mat-panel-title "Device Information" at bounding box center [1342, 185] width 161 height 9
click at [115, 387] on icon at bounding box center [117, 387] width 9 height 9
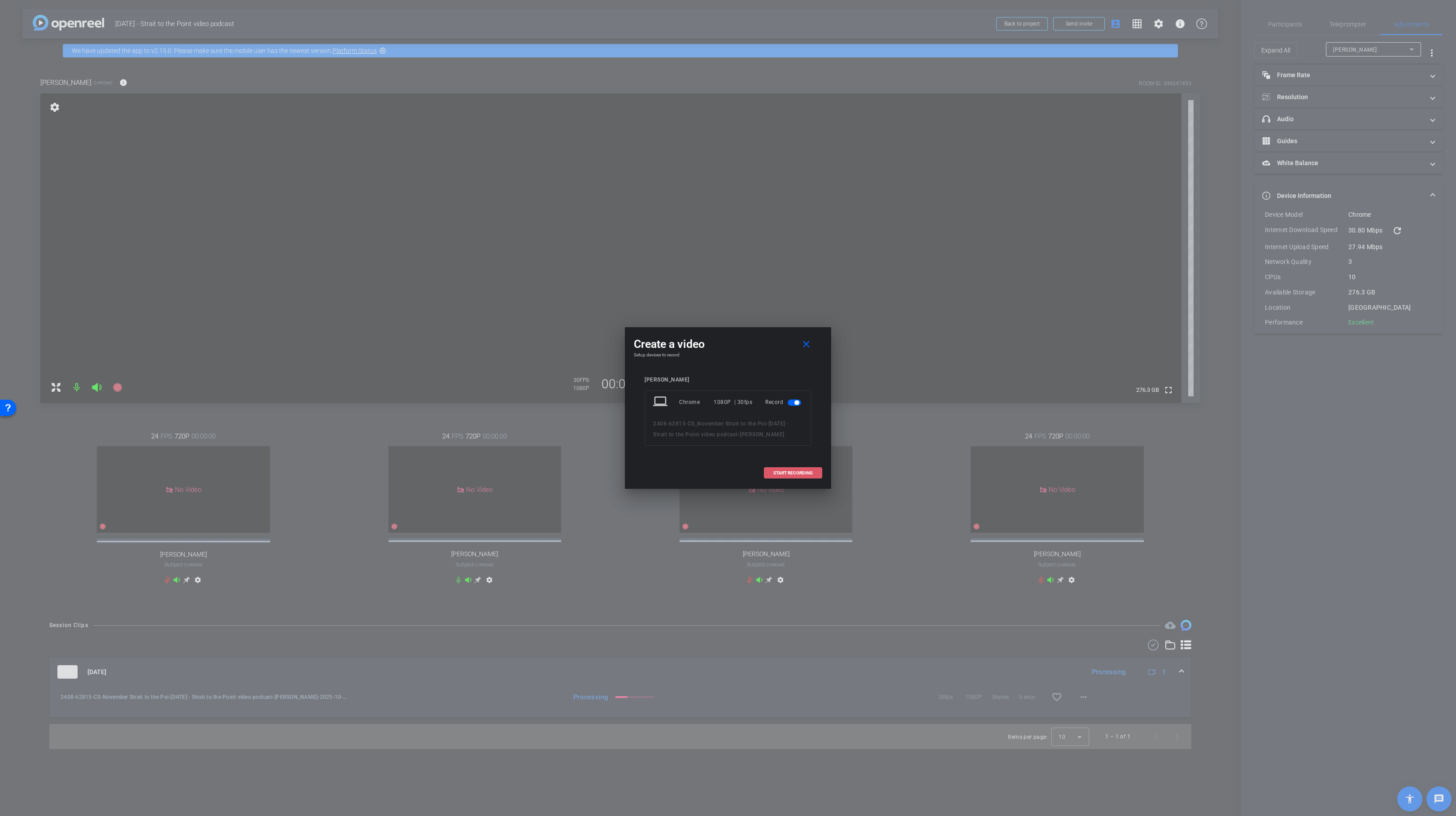
click at [782, 468] on span at bounding box center [793, 473] width 58 height 21
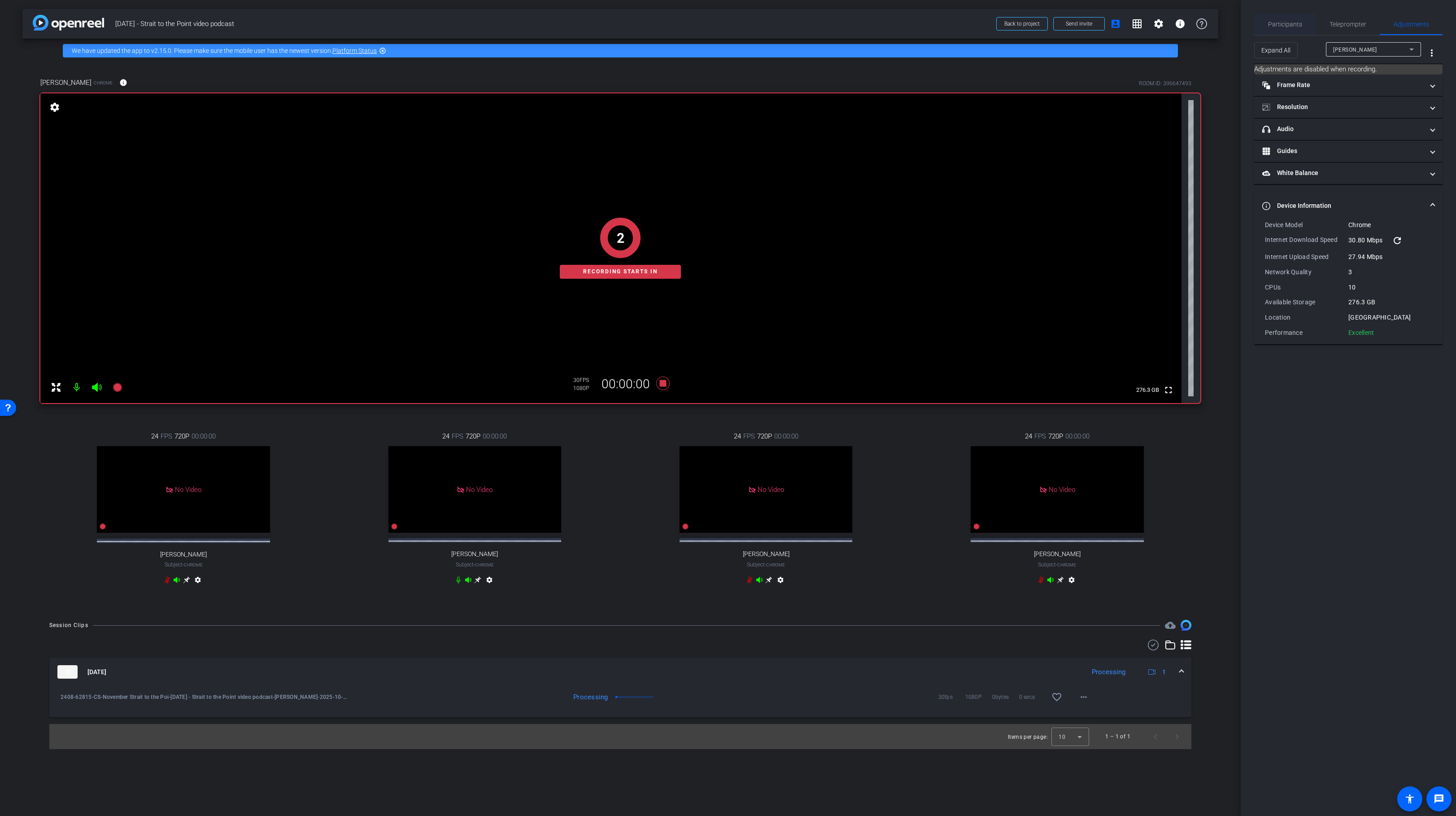
click at [1275, 26] on span "Participants" at bounding box center [1284, 24] width 34 height 7
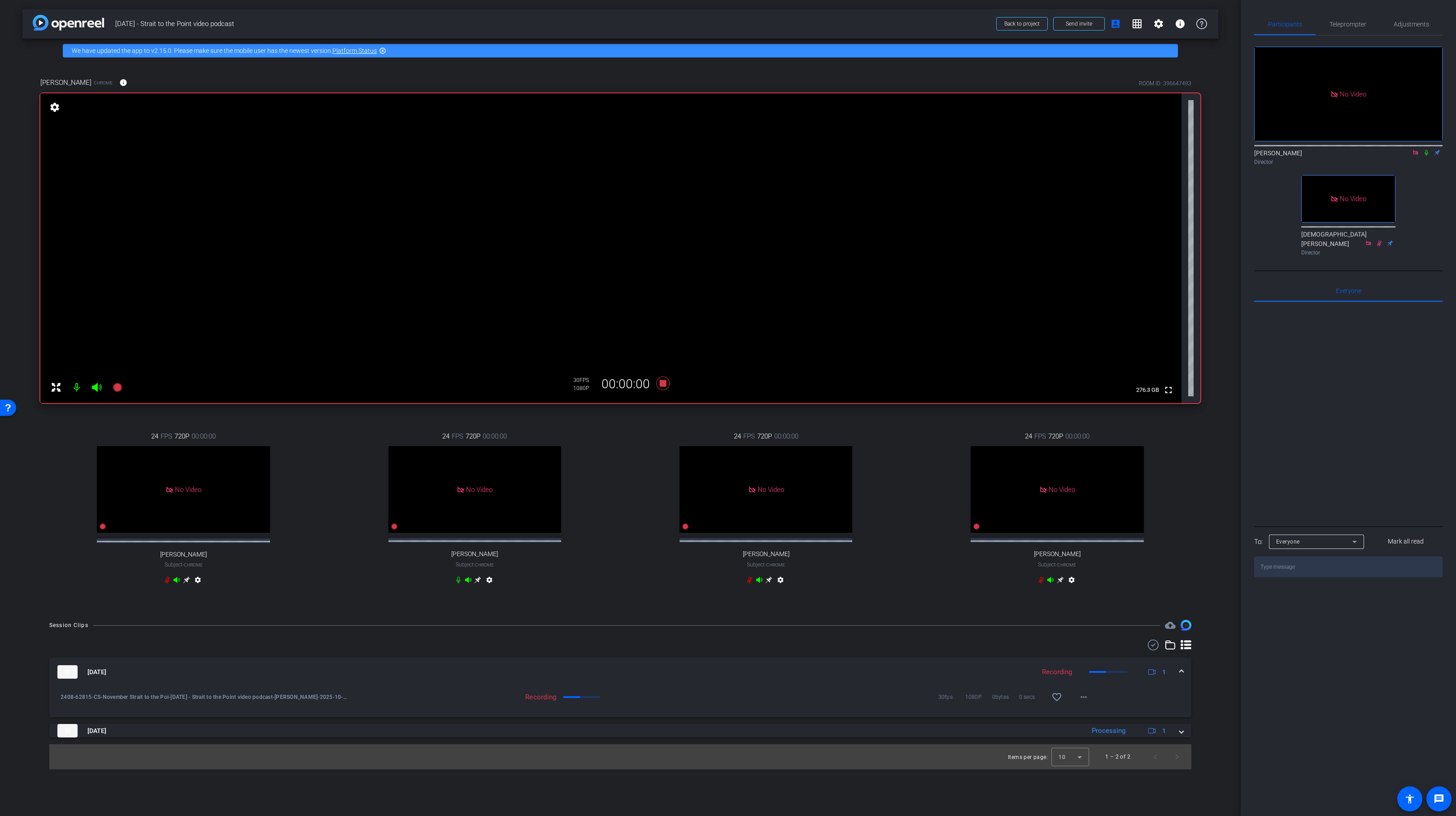
click at [1425, 150] on icon at bounding box center [1426, 153] width 7 height 7
click at [662, 387] on icon at bounding box center [662, 383] width 21 height 16
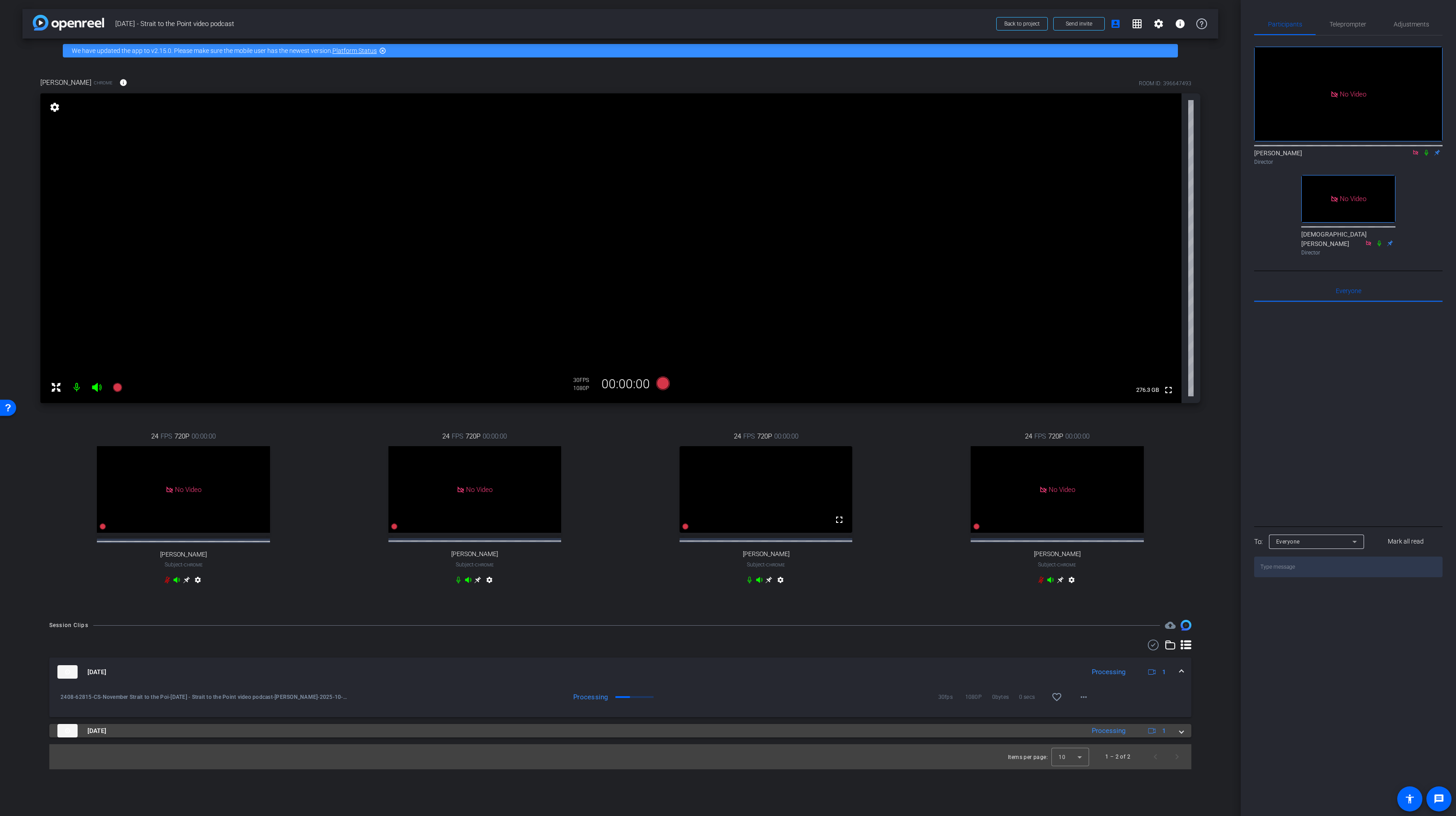
click at [1184, 737] on mat-expansion-panel-header "Oct 13, 2025 Processing 1" at bounding box center [621, 731] width 1142 height 13
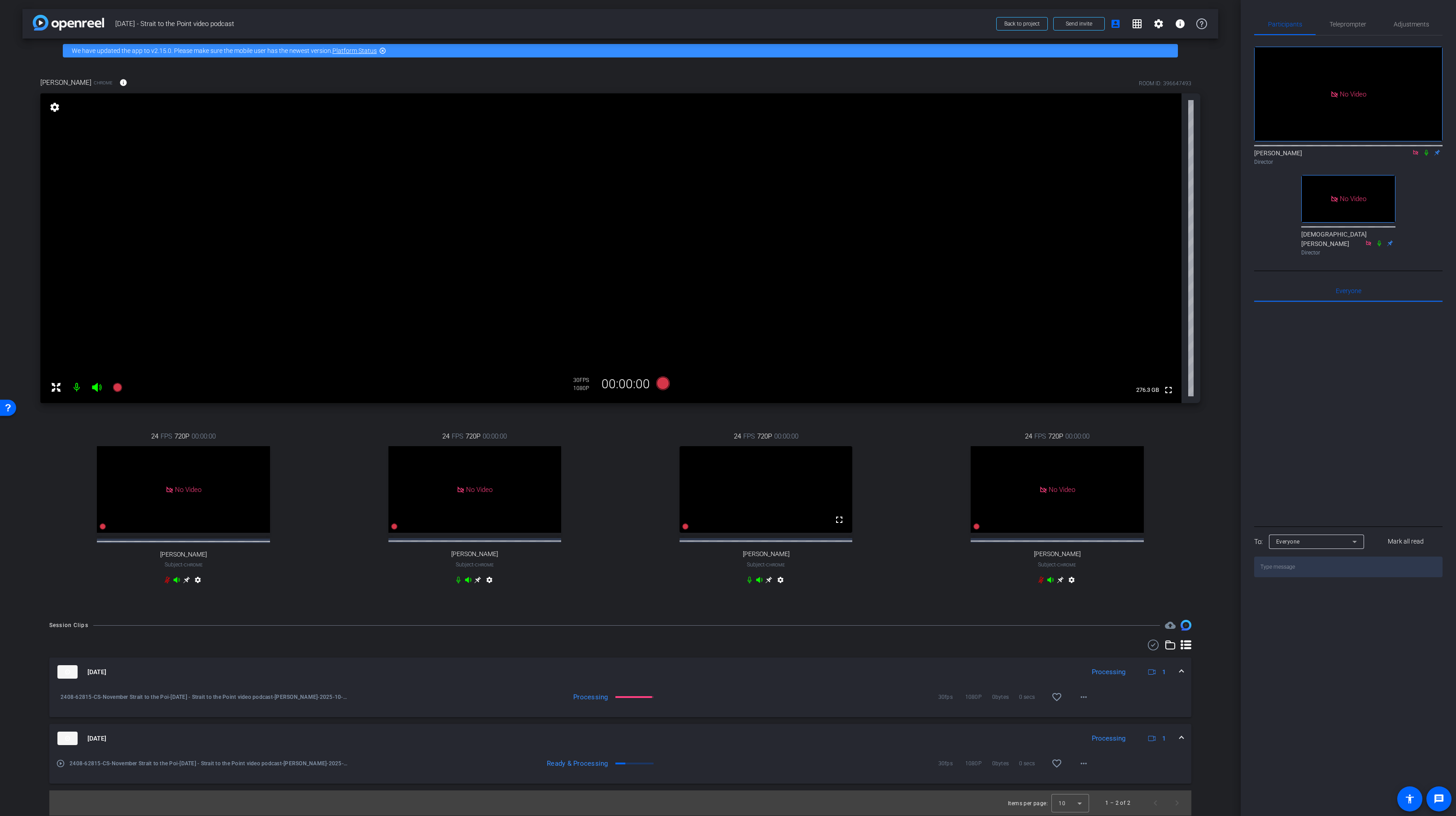
scroll to position [7, 0]
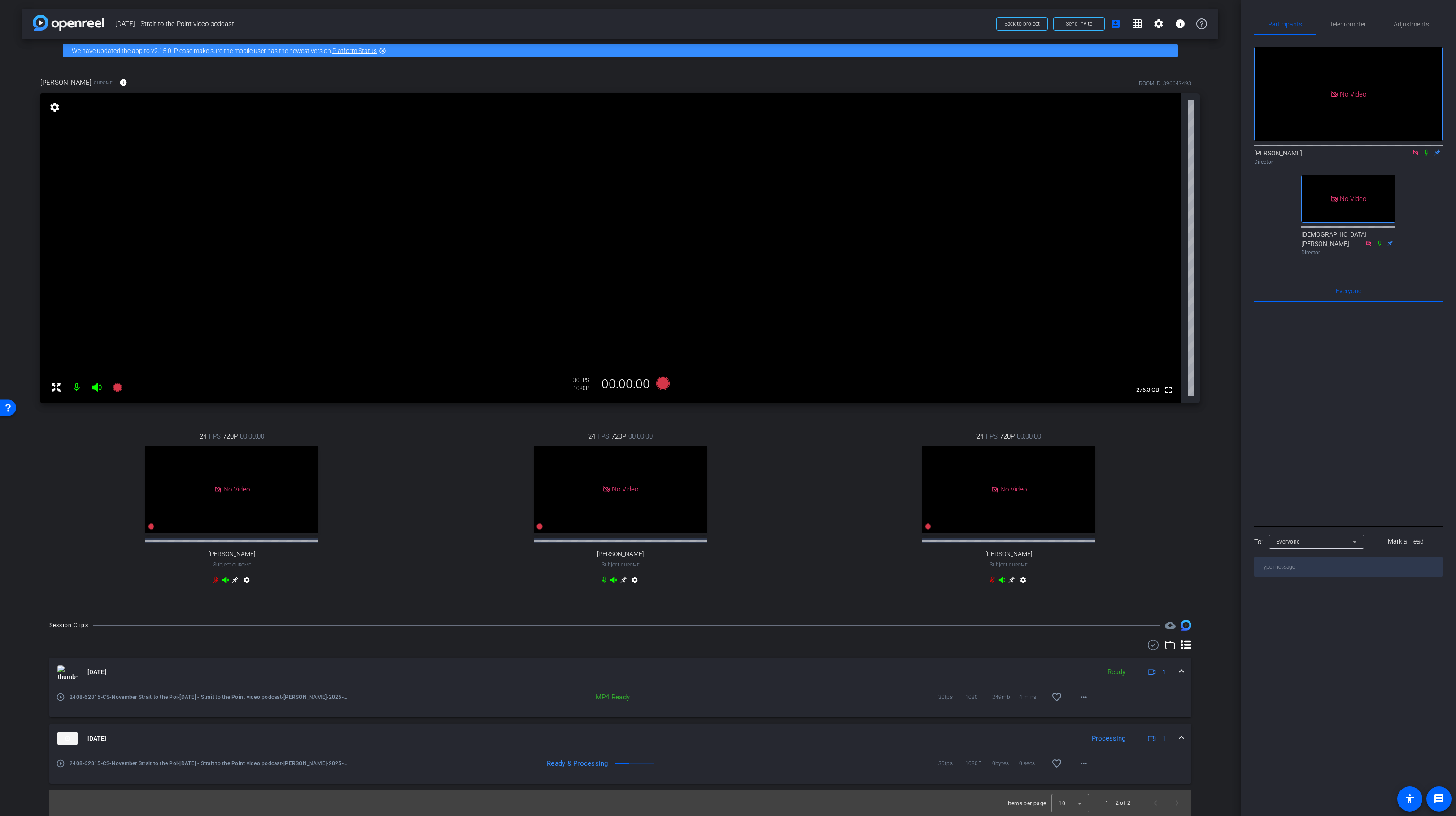
click at [446, 500] on div "24 FPS 720P 00:00:00 No Video Elizabeth Gagnon Subject - Chrome settings" at bounding box center [620, 509] width 383 height 186
click at [118, 383] on icon at bounding box center [117, 387] width 9 height 9
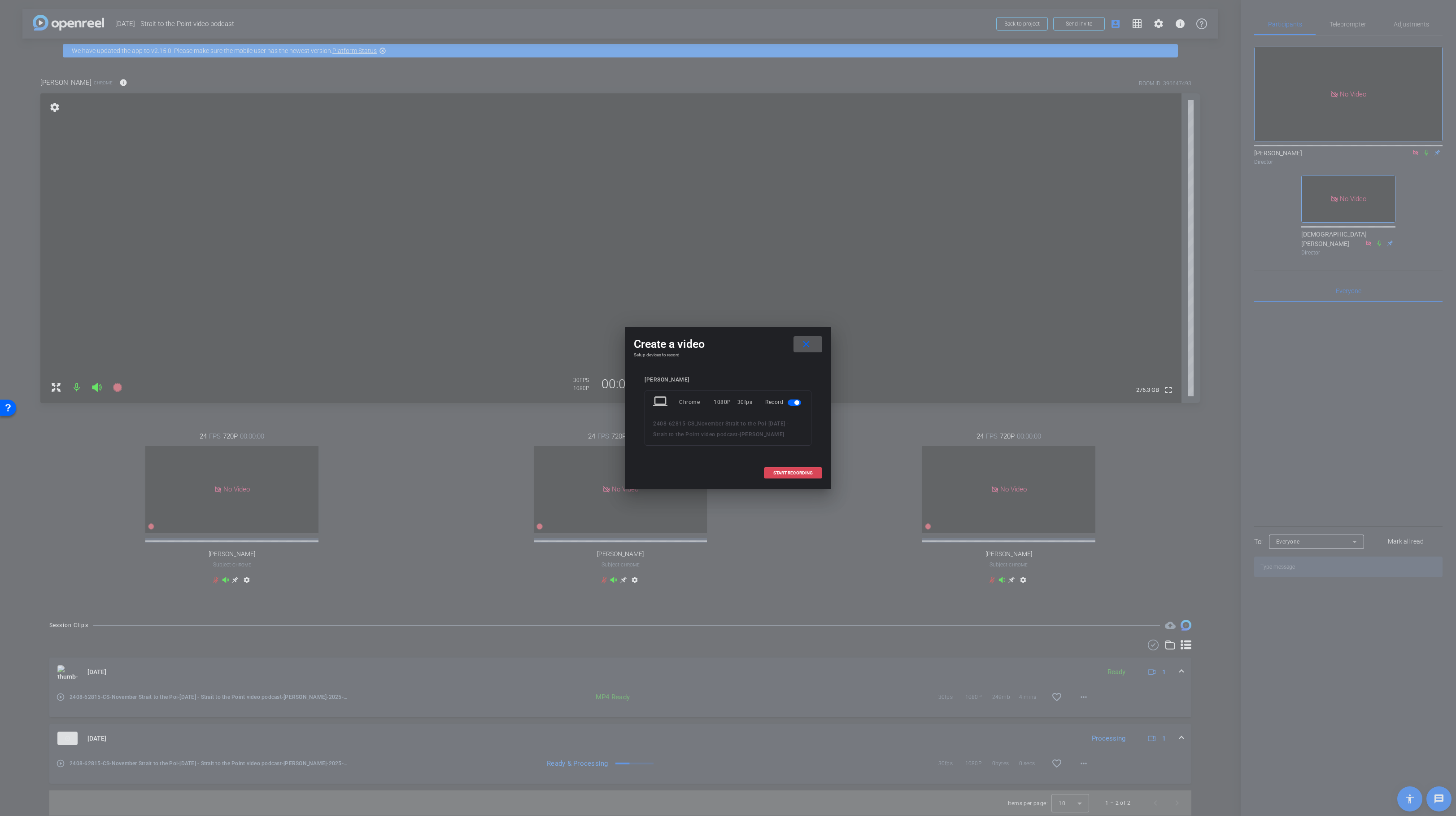
click at [783, 474] on span "START RECORDING" at bounding box center [793, 473] width 39 height 4
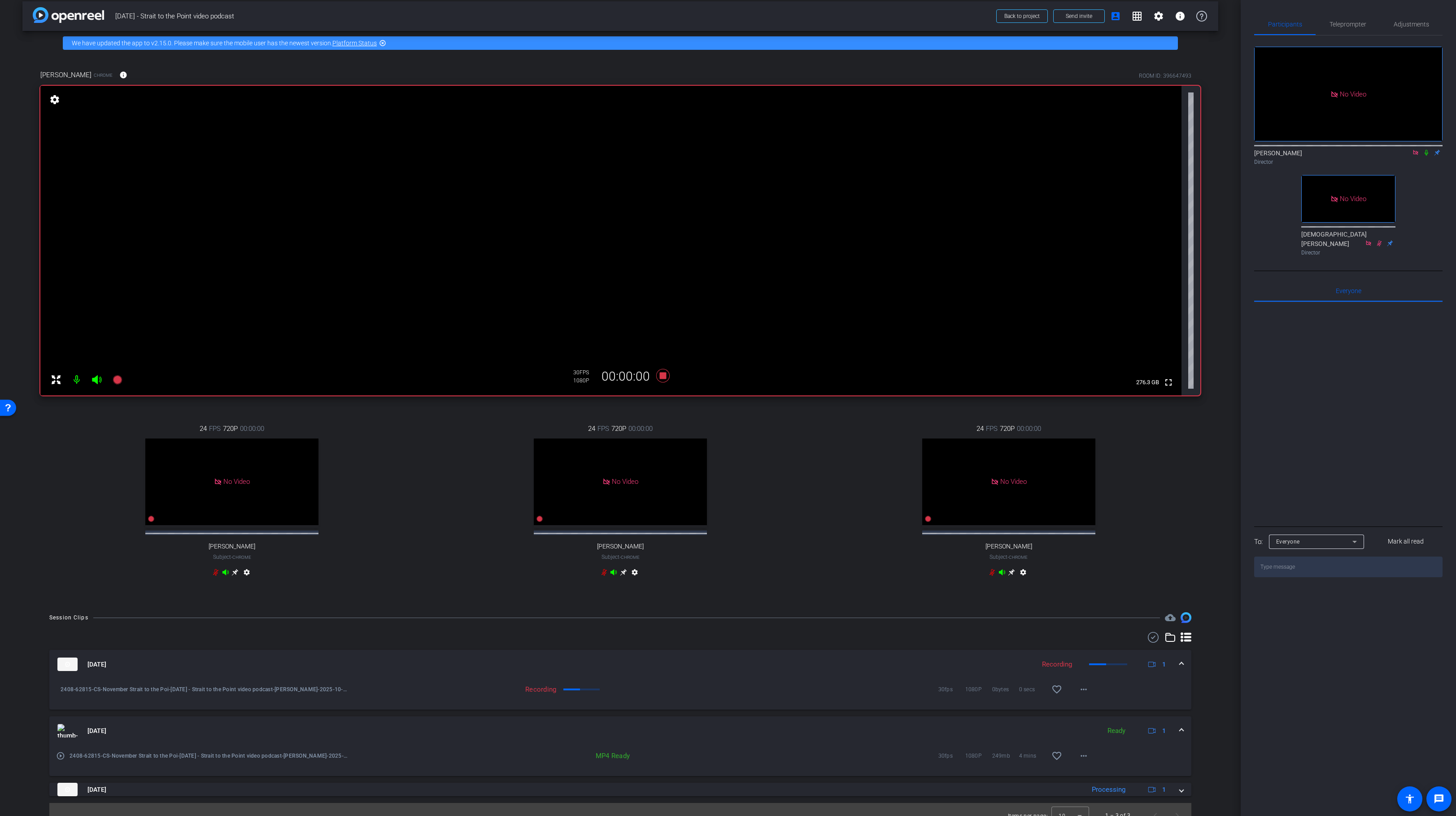
click at [1428, 150] on icon at bounding box center [1426, 153] width 7 height 7
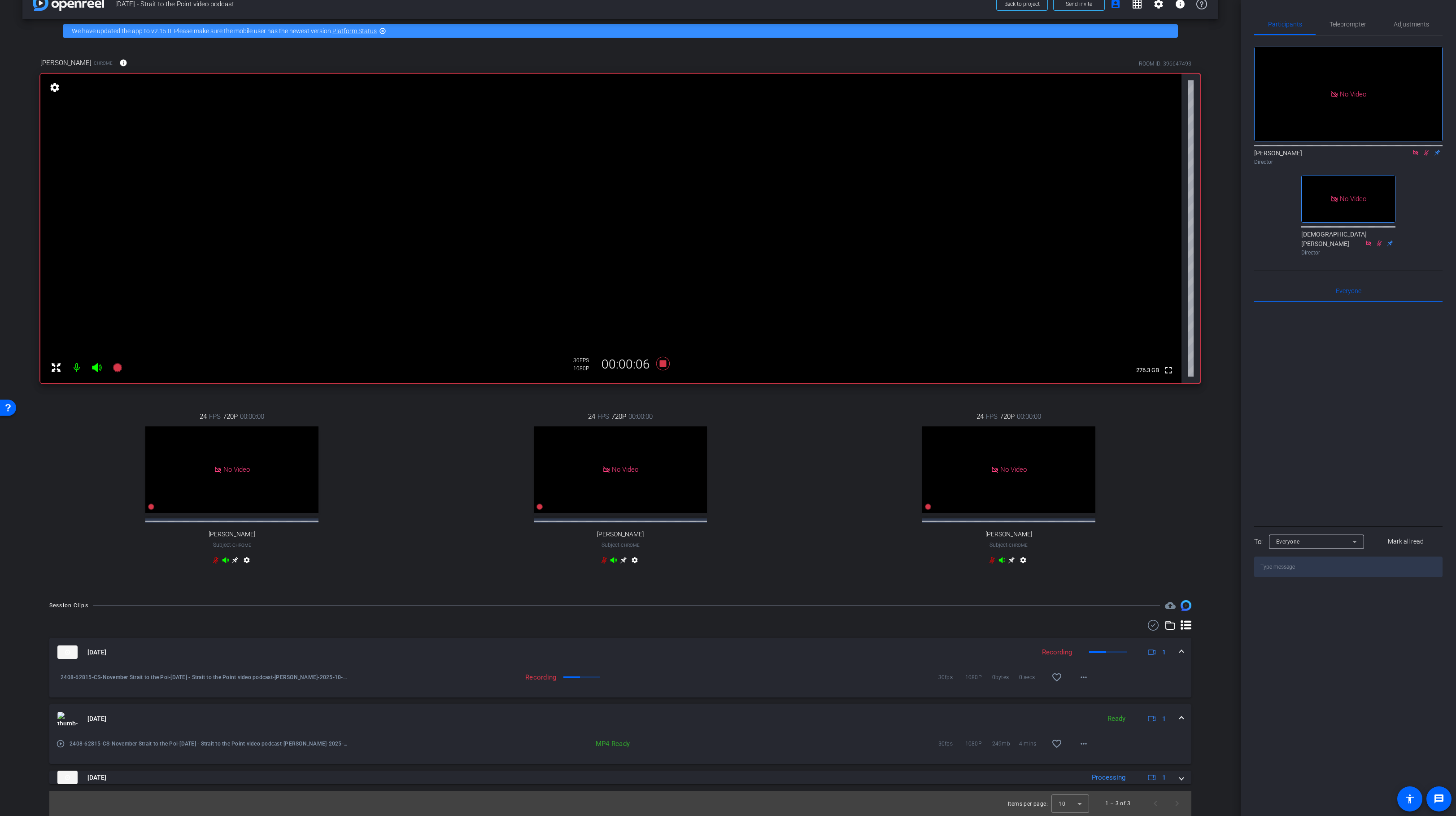
scroll to position [28, 0]
click at [1424, 150] on icon at bounding box center [1426, 153] width 7 height 7
click at [661, 358] on icon at bounding box center [663, 363] width 13 height 13
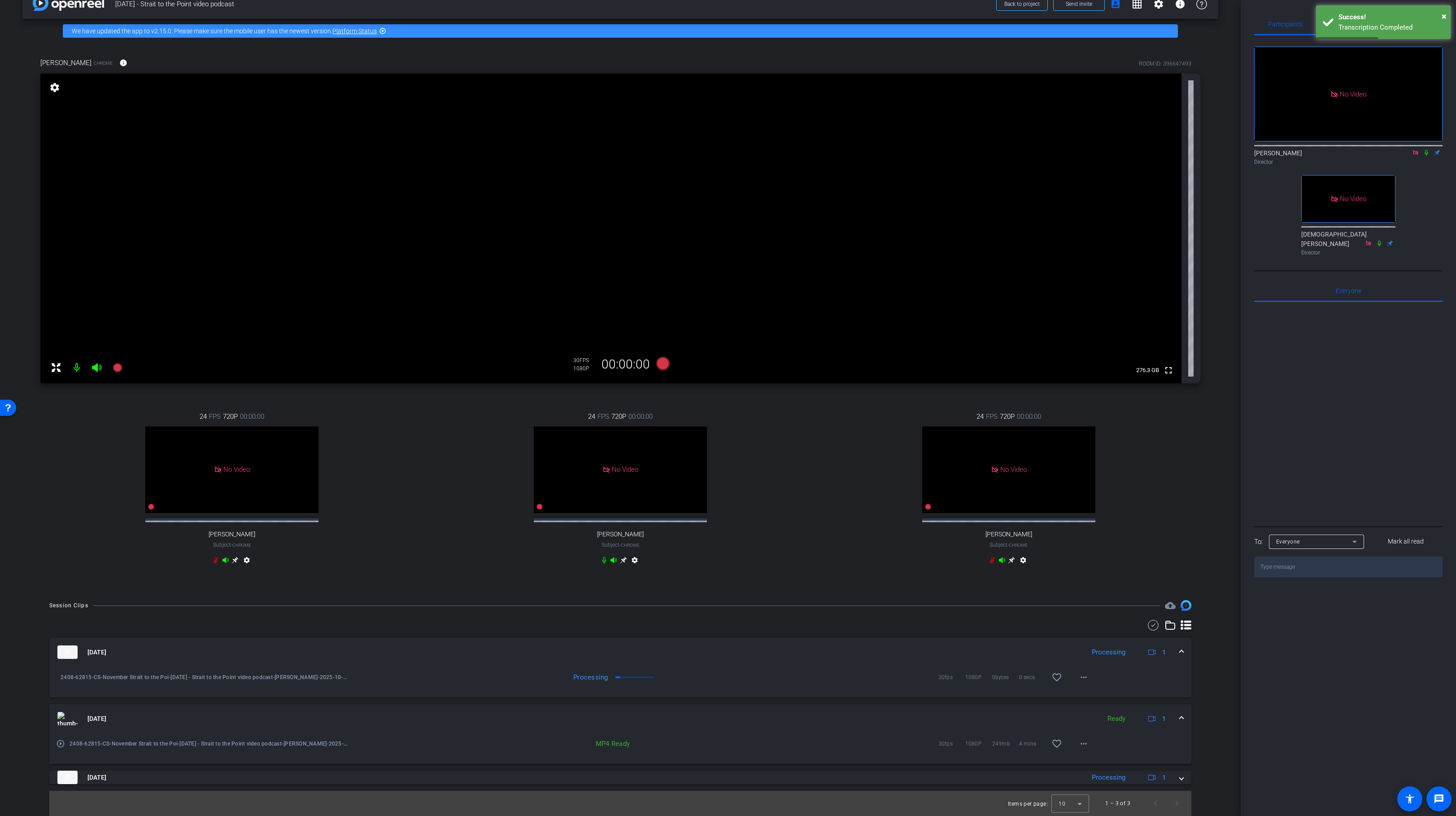
click at [113, 397] on div "24 FPS 720P 00:00:00 No Video Andrew Penziner Subject - Chrome settings" at bounding box center [231, 489] width 383 height 186
click at [117, 363] on icon at bounding box center [117, 367] width 9 height 9
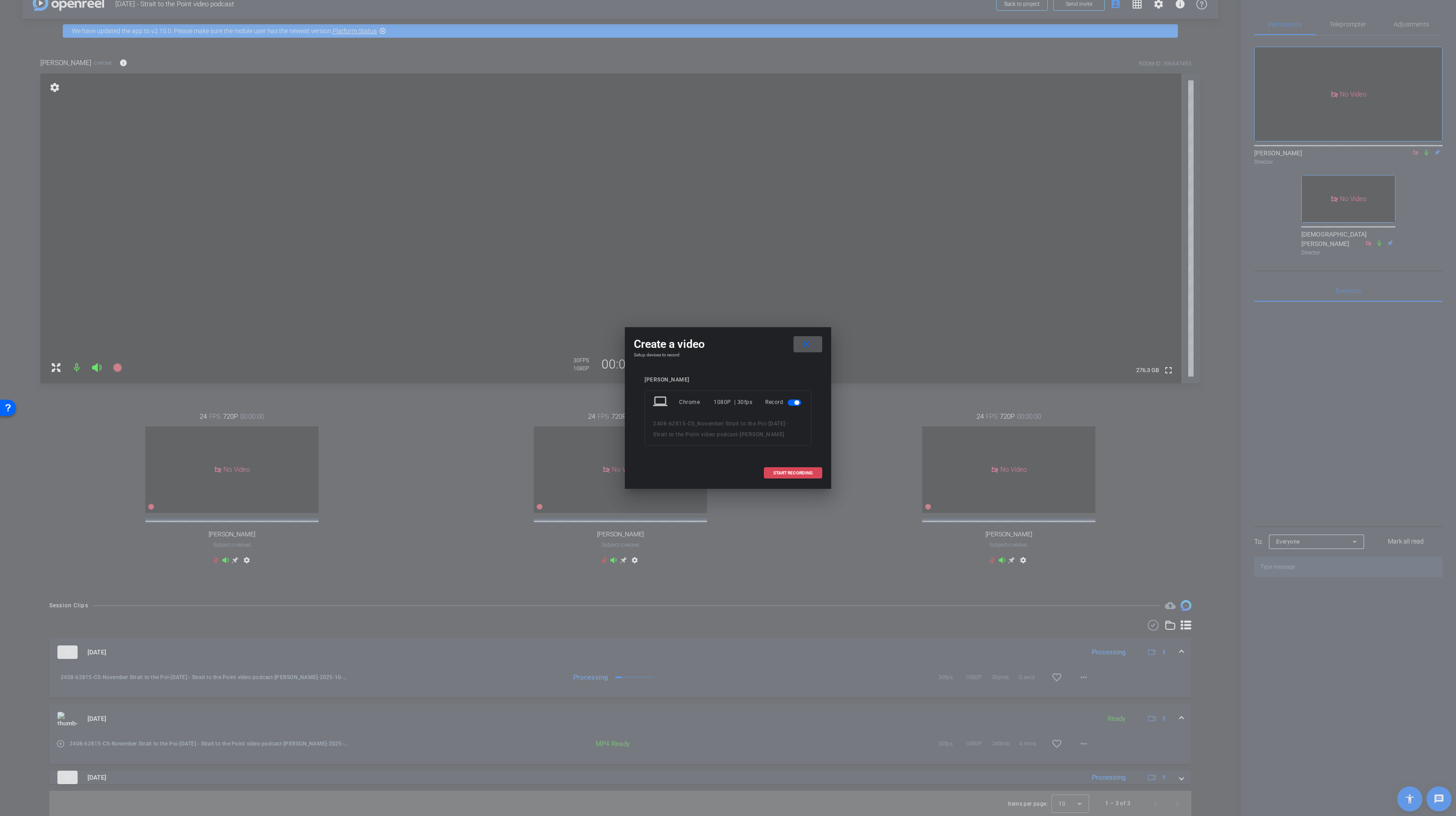
click at [792, 473] on span "START RECORDING" at bounding box center [793, 473] width 39 height 4
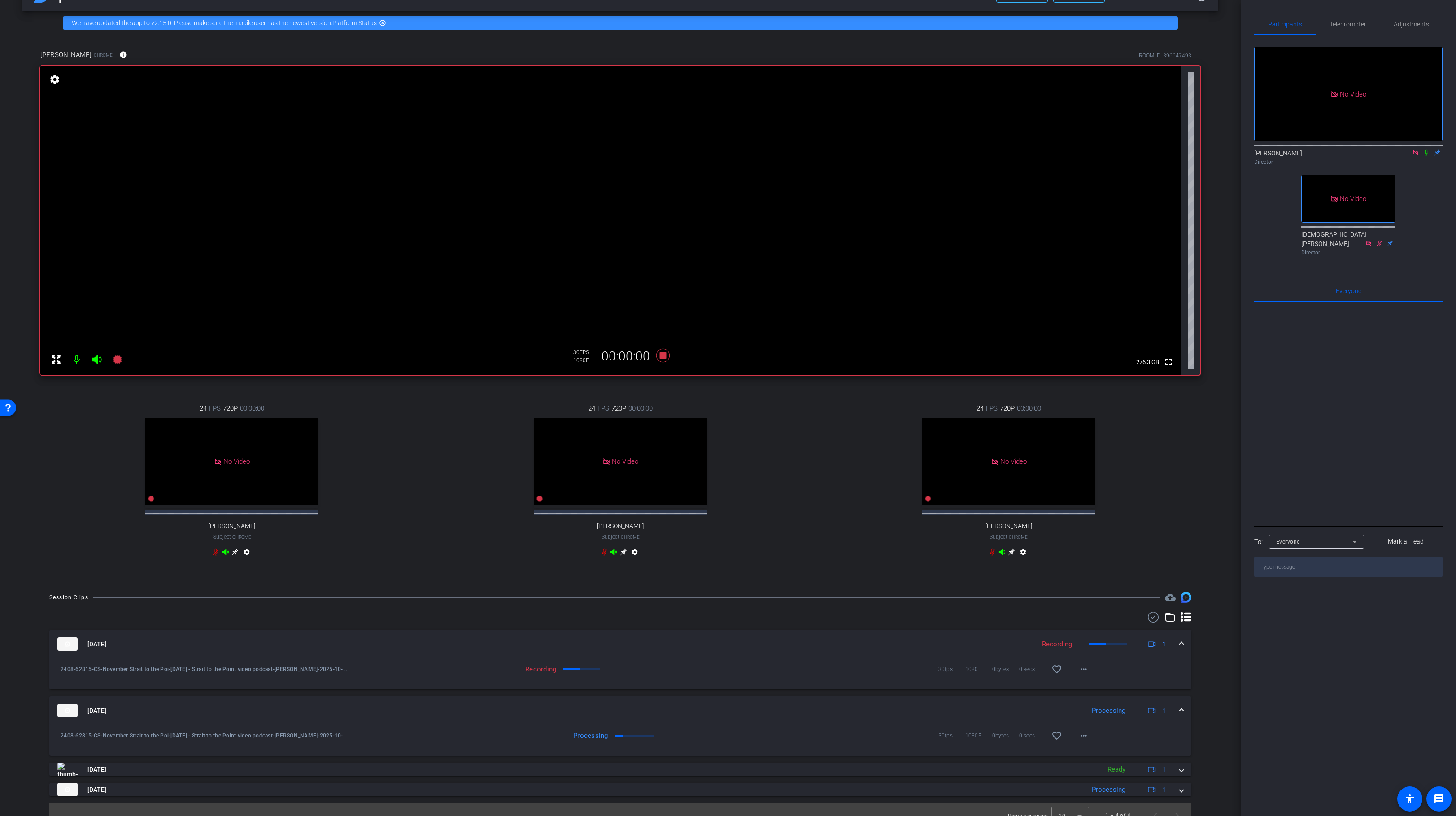
click at [1424, 150] on icon at bounding box center [1426, 153] width 7 height 7
click at [1425, 150] on icon at bounding box center [1426, 153] width 5 height 6
click at [664, 356] on icon at bounding box center [663, 355] width 13 height 13
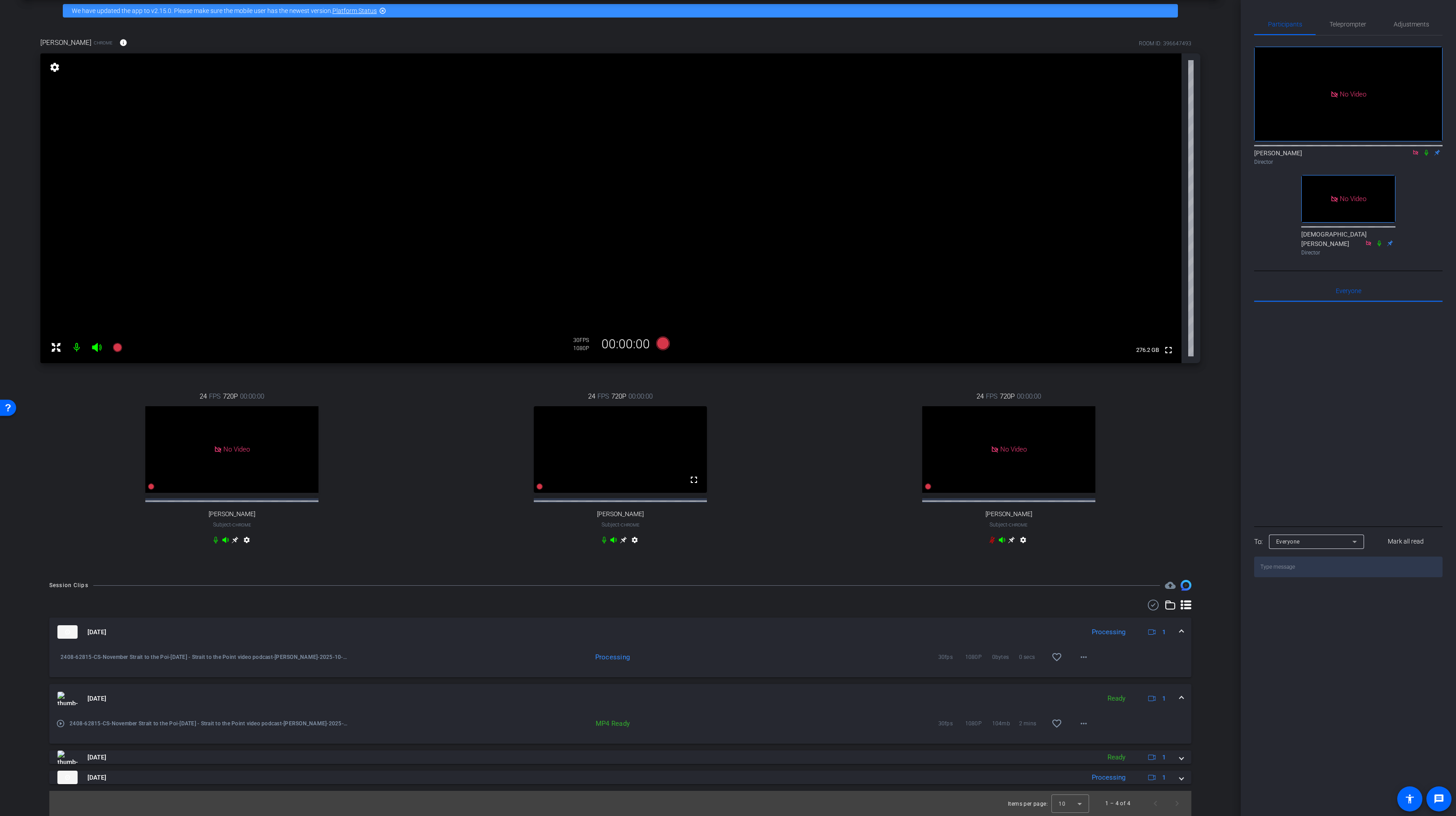
scroll to position [48, 0]
click at [1179, 631] on div "Oct 13, 2025 Processing 1" at bounding box center [618, 632] width 1122 height 13
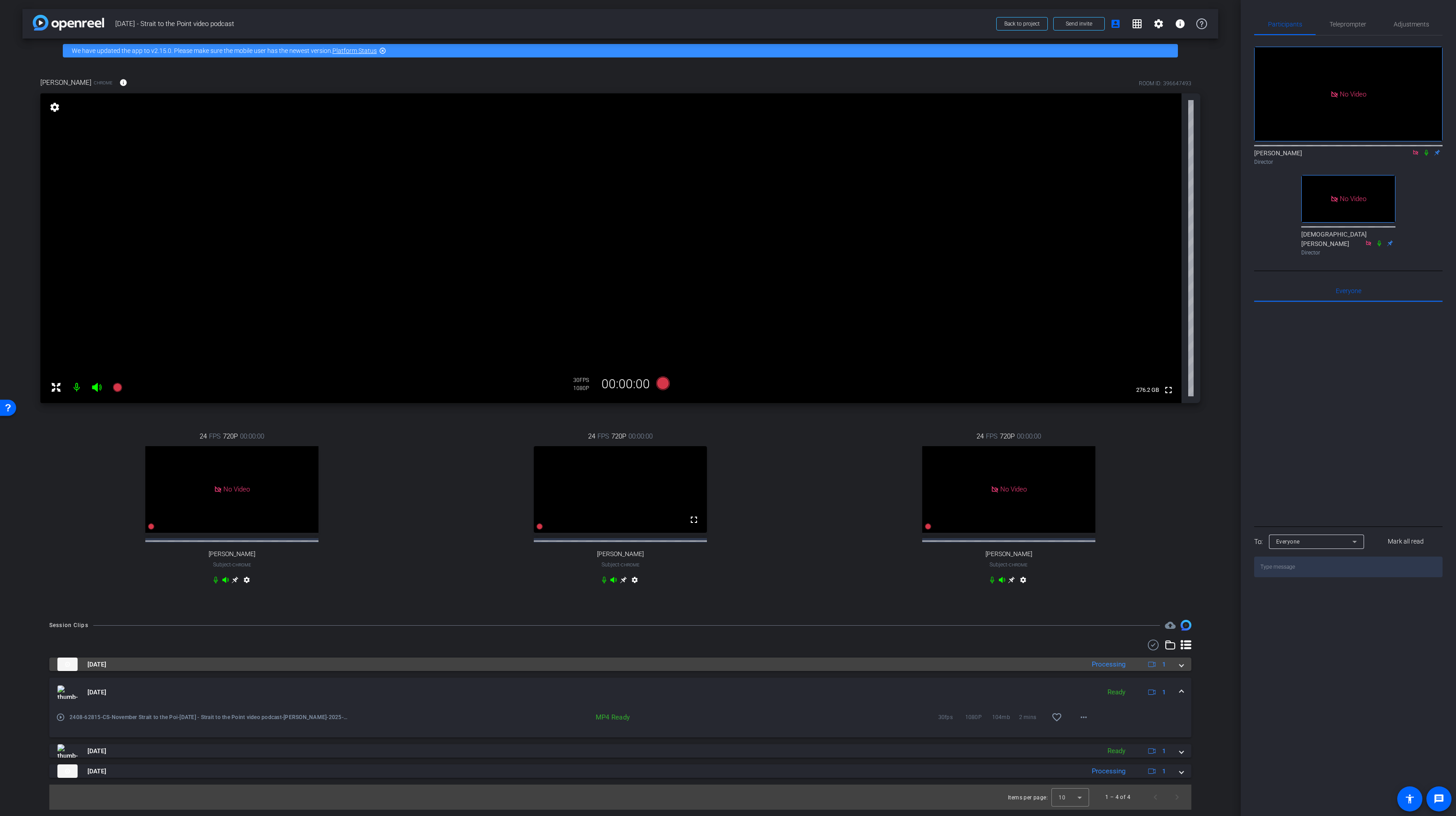
scroll to position [1, 0]
click at [1181, 669] on span at bounding box center [1181, 664] width 4 height 9
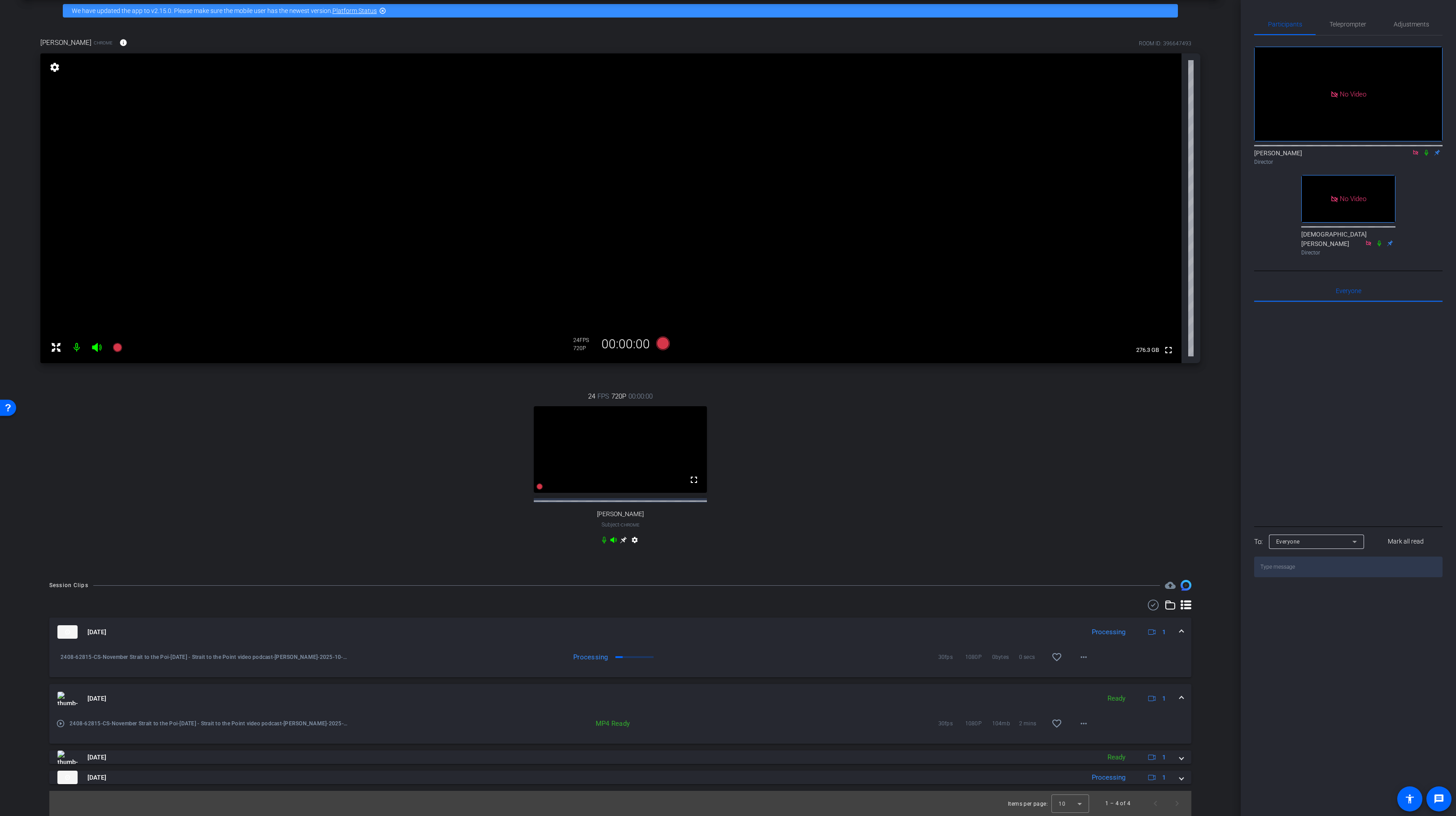
scroll to position [0, 0]
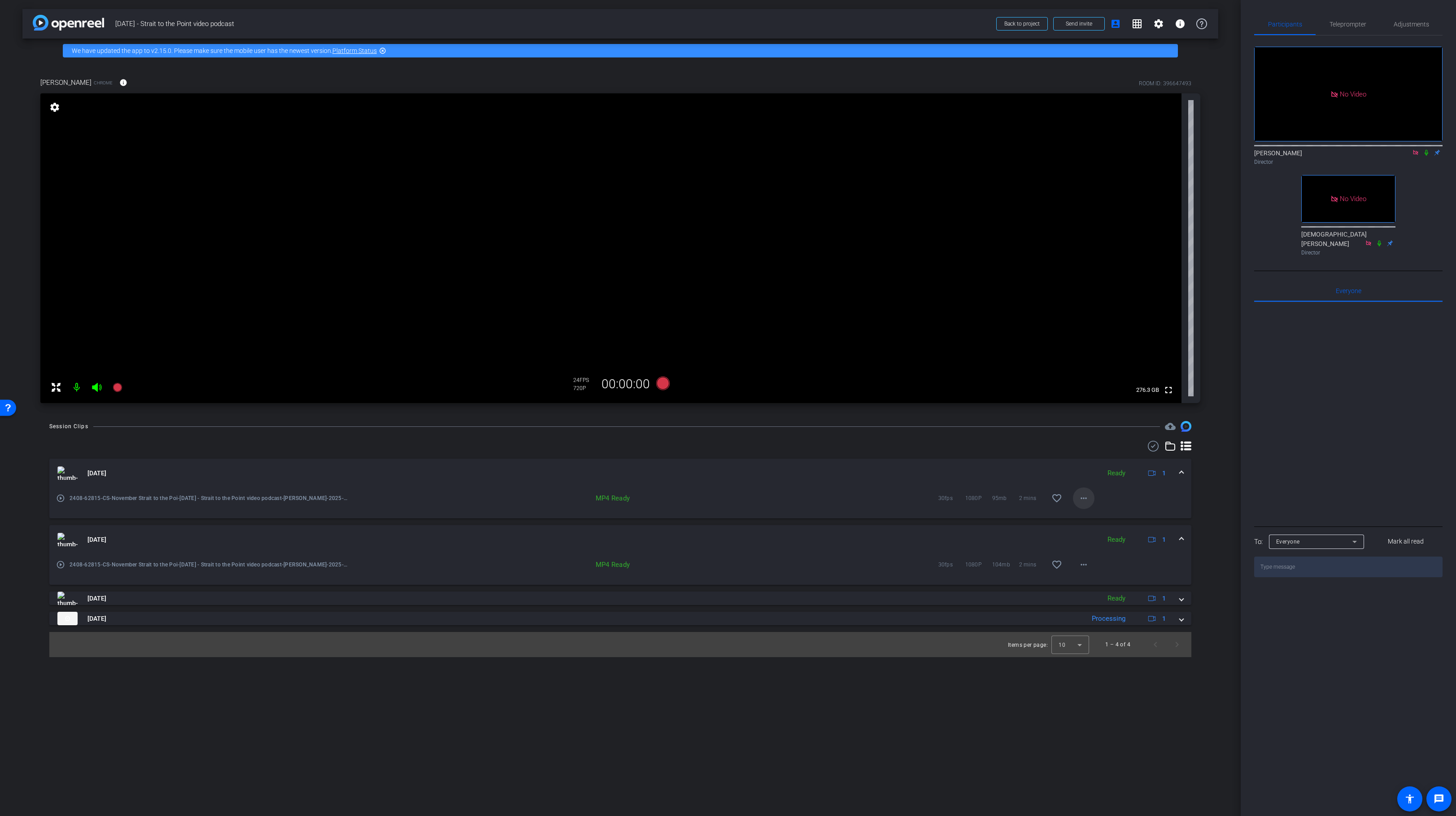
click at [1081, 496] on mat-icon "more_horiz" at bounding box center [1084, 497] width 11 height 11
click at [1118, 541] on span "Download MP4" at bounding box center [1107, 539] width 54 height 11
click at [1083, 563] on mat-icon "more_horiz" at bounding box center [1084, 564] width 11 height 11
click at [1105, 607] on span "Download MP4" at bounding box center [1107, 606] width 54 height 11
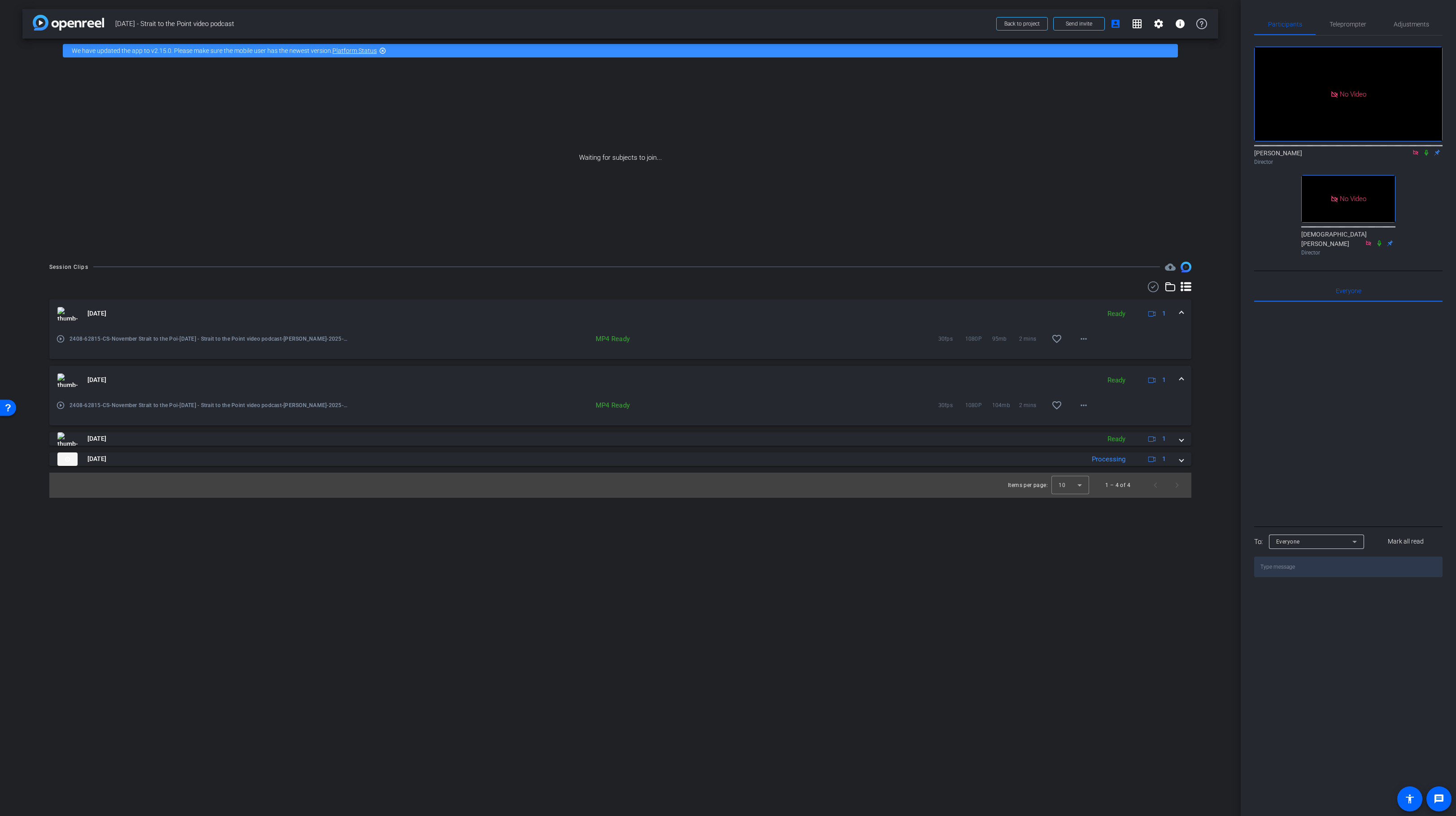
click at [1427, 150] on icon at bounding box center [1426, 153] width 7 height 7
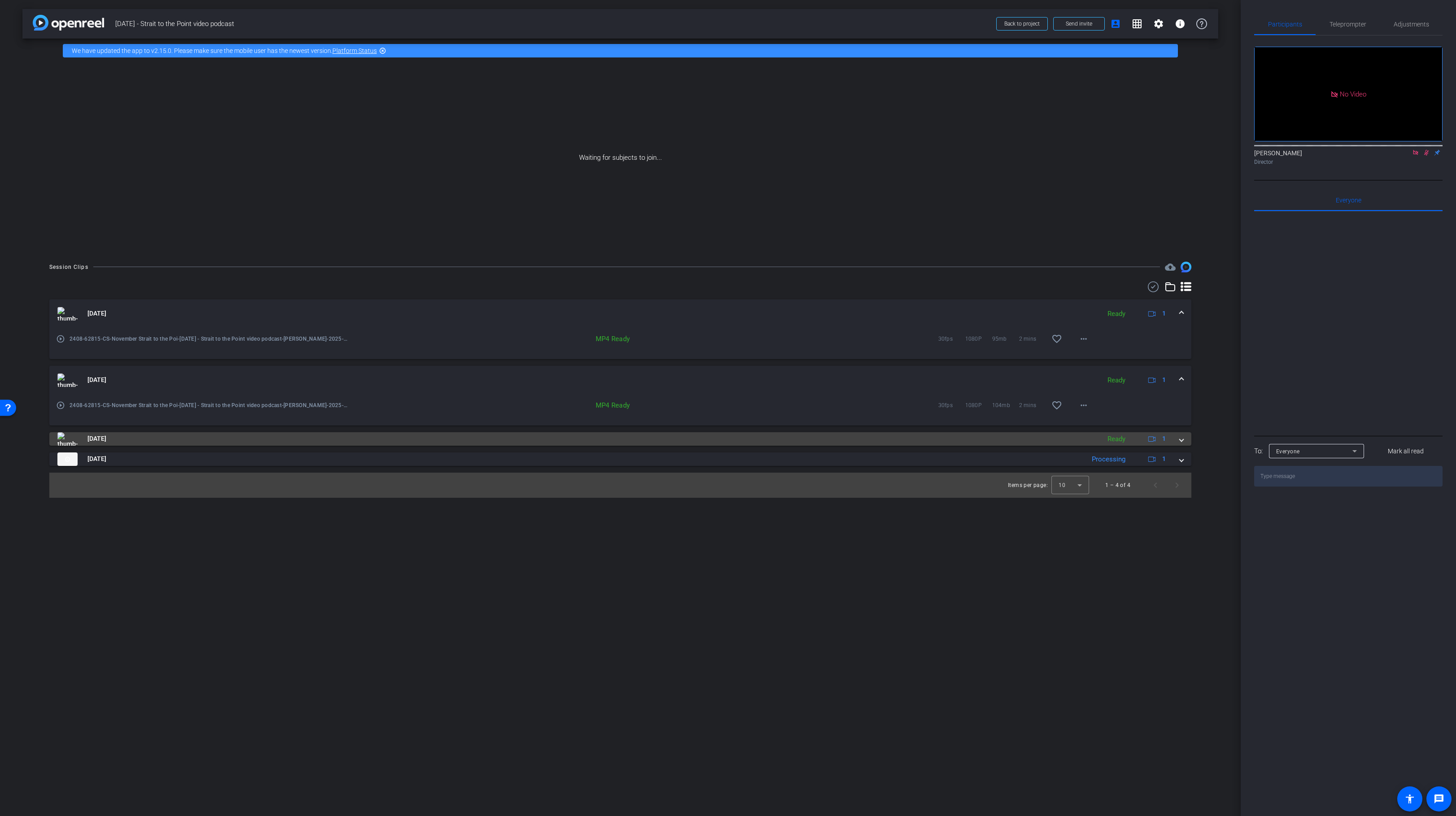
click at [1179, 439] on span at bounding box center [1181, 438] width 4 height 9
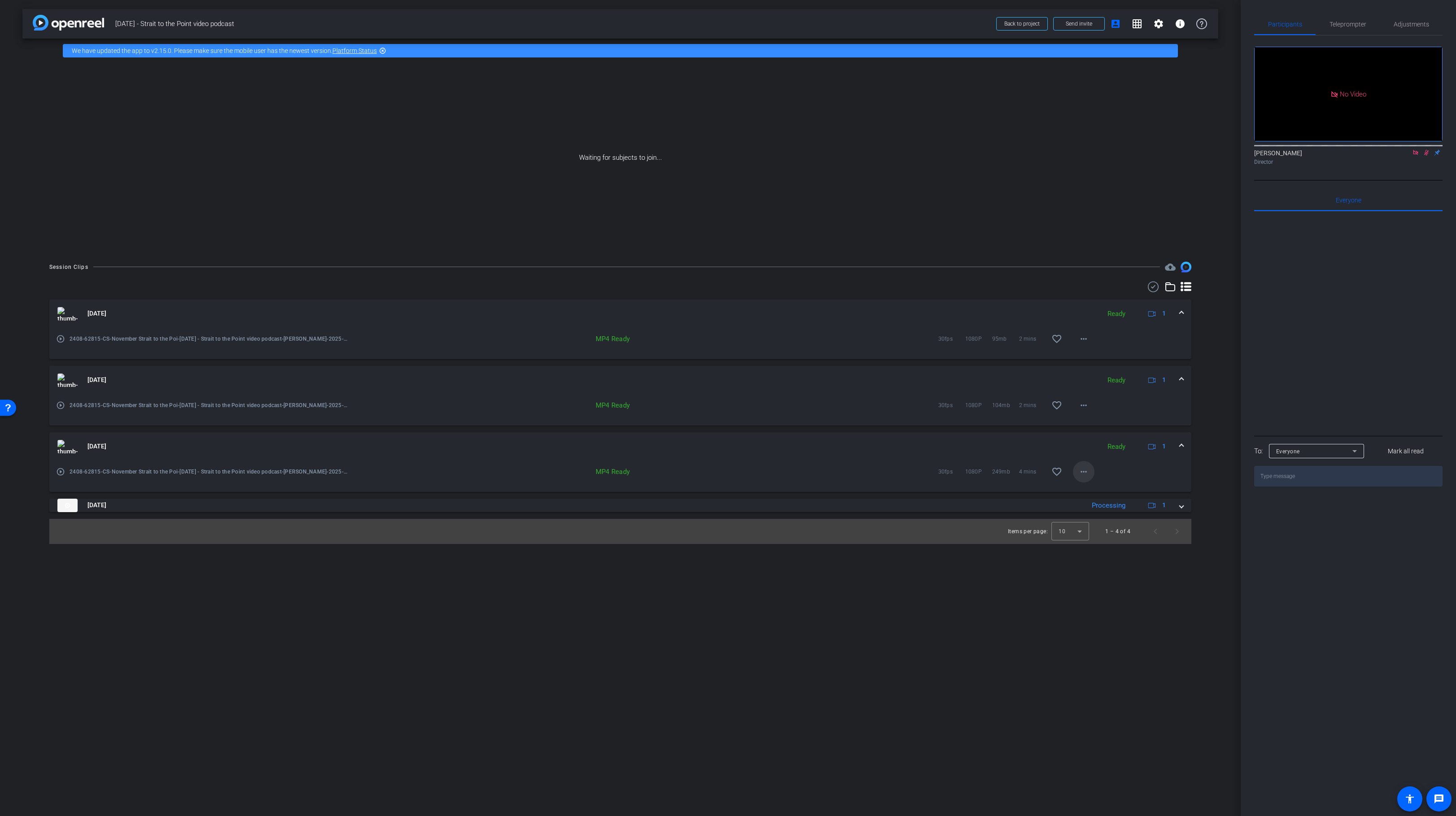
click at [1083, 473] on mat-icon "more_horiz" at bounding box center [1084, 471] width 11 height 11
click at [1115, 514] on span "Download MP4" at bounding box center [1107, 512] width 54 height 11
click at [1177, 508] on div "Oct 13, 2025 Processing 1" at bounding box center [618, 505] width 1122 height 13
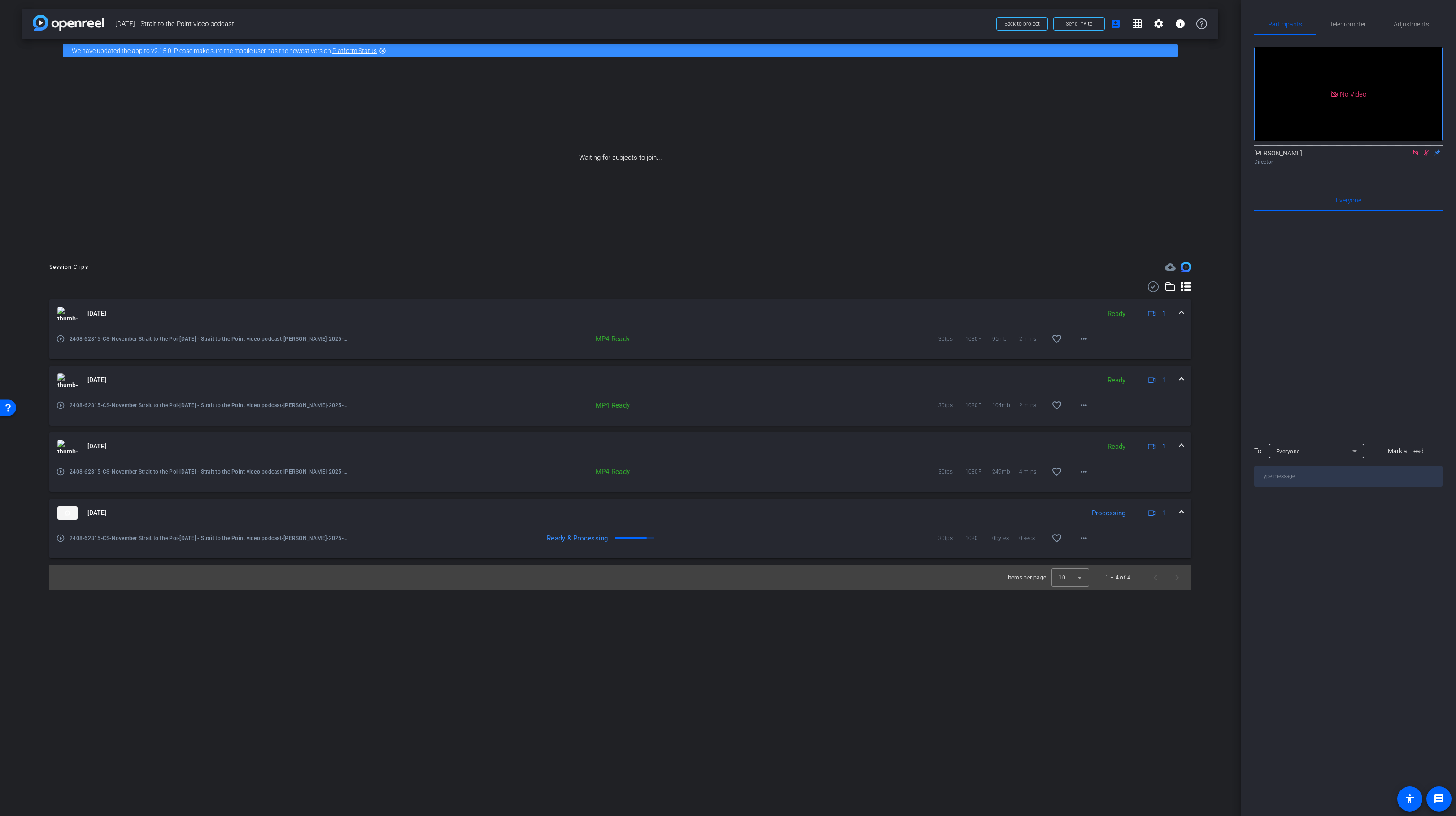
click at [1179, 376] on div "Oct 13, 2025 Ready 1" at bounding box center [618, 380] width 1122 height 13
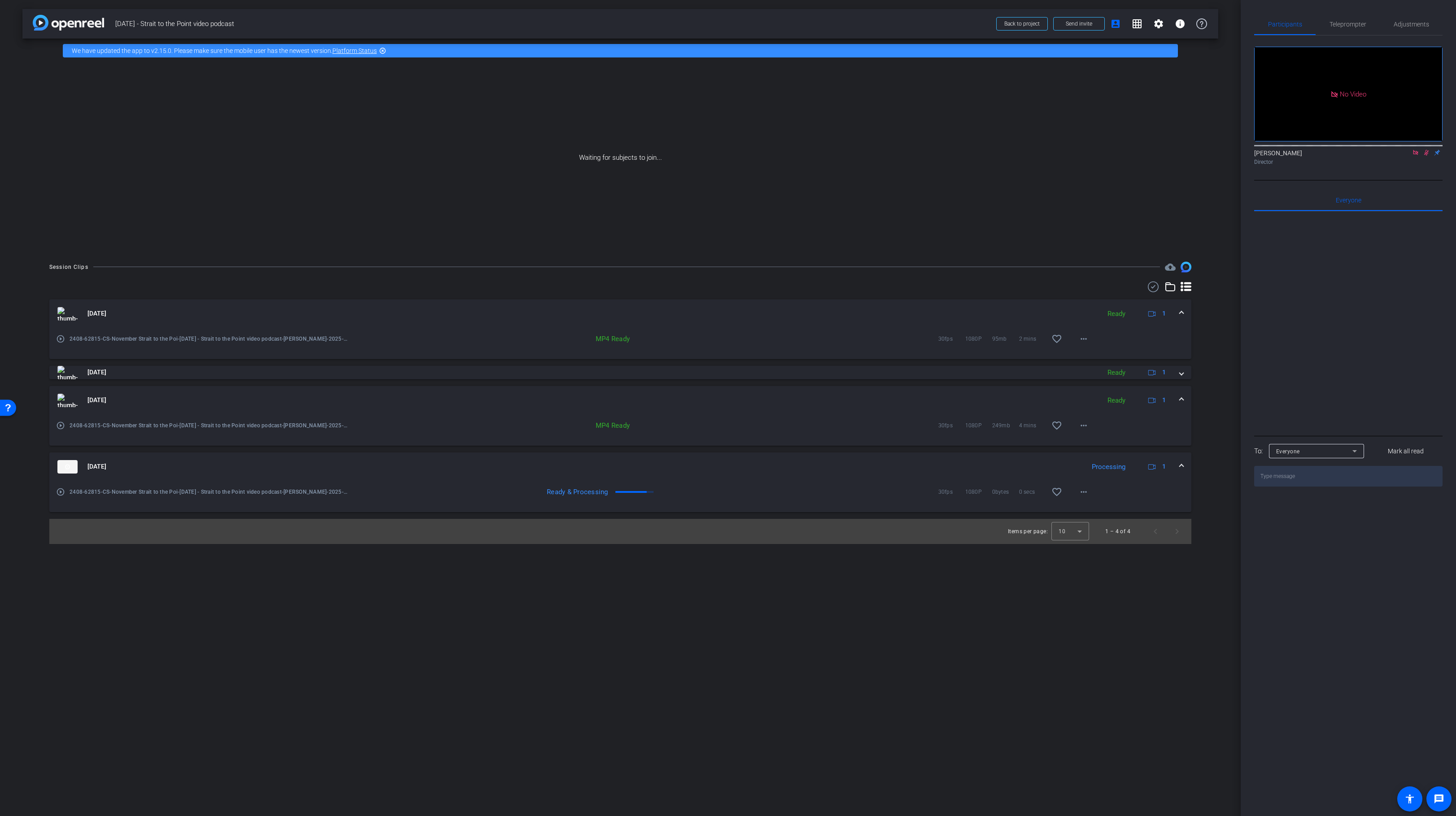
click at [1181, 312] on span at bounding box center [1181, 313] width 4 height 9
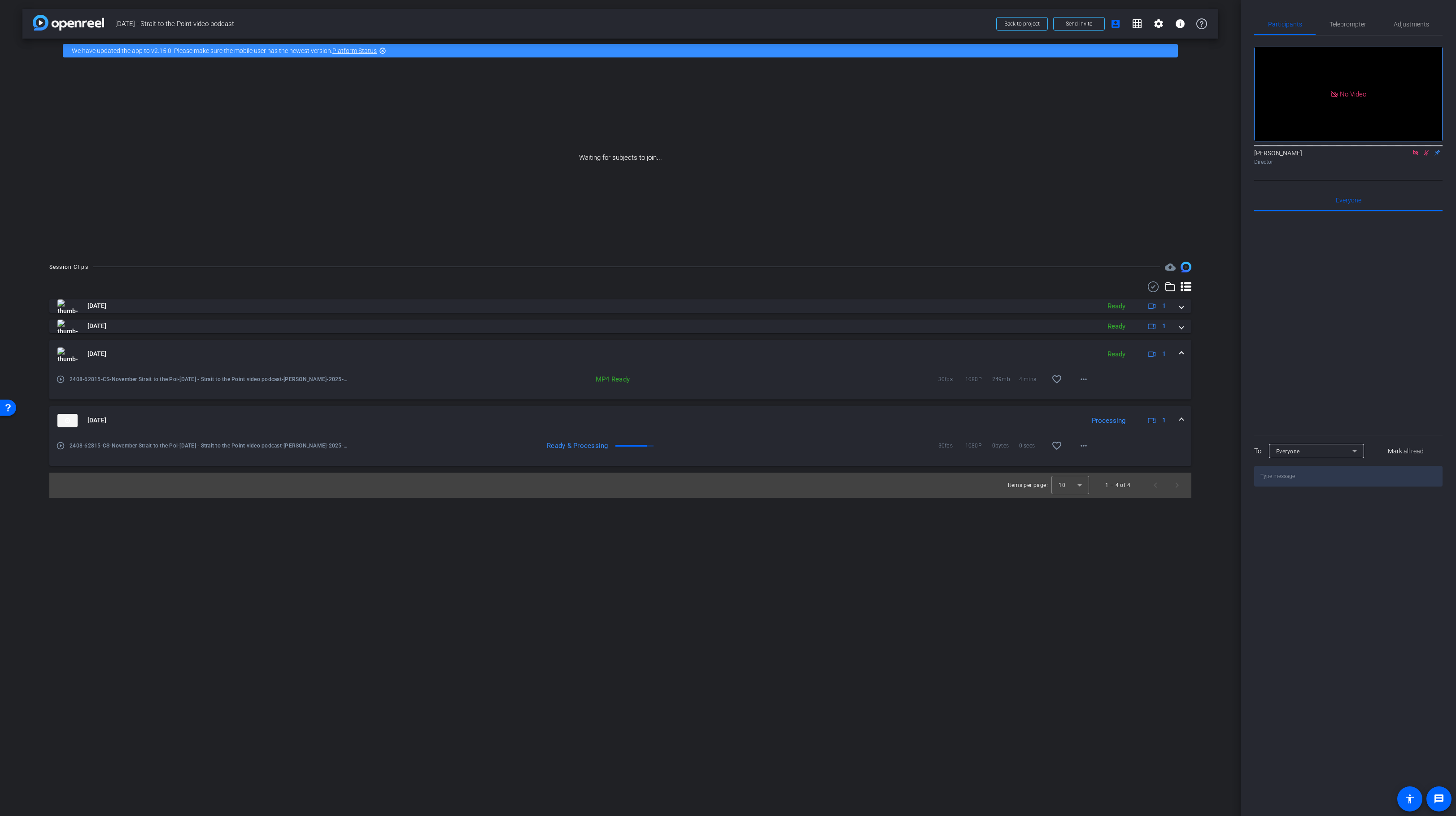
click at [1180, 351] on span at bounding box center [1181, 354] width 4 height 9
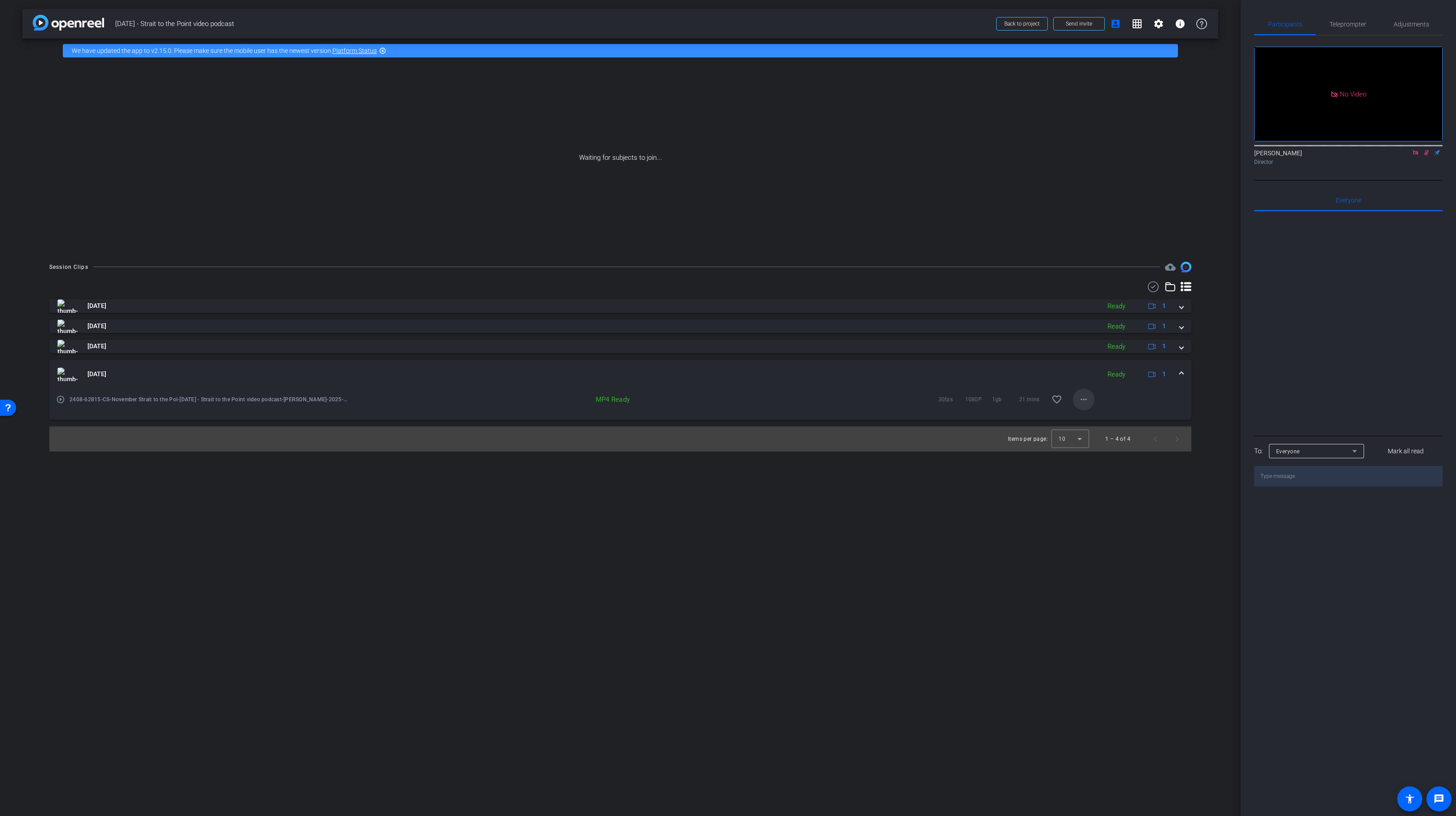
click at [1084, 400] on mat-icon "more_horiz" at bounding box center [1084, 399] width 11 height 11
click at [1092, 441] on span "Download MP4" at bounding box center [1107, 440] width 54 height 11
